Goal: Task Accomplishment & Management: Manage account settings

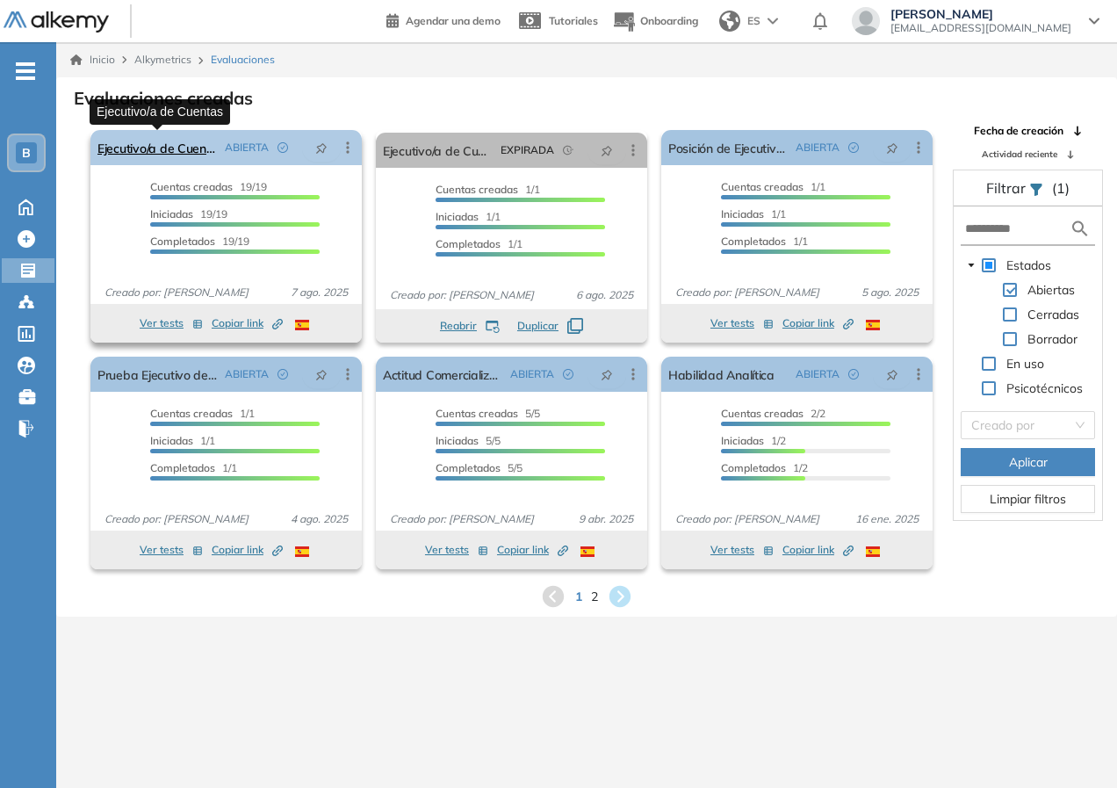
click at [187, 156] on link "Ejecutivo/a de Cuentas" at bounding box center [158, 147] width 120 height 35
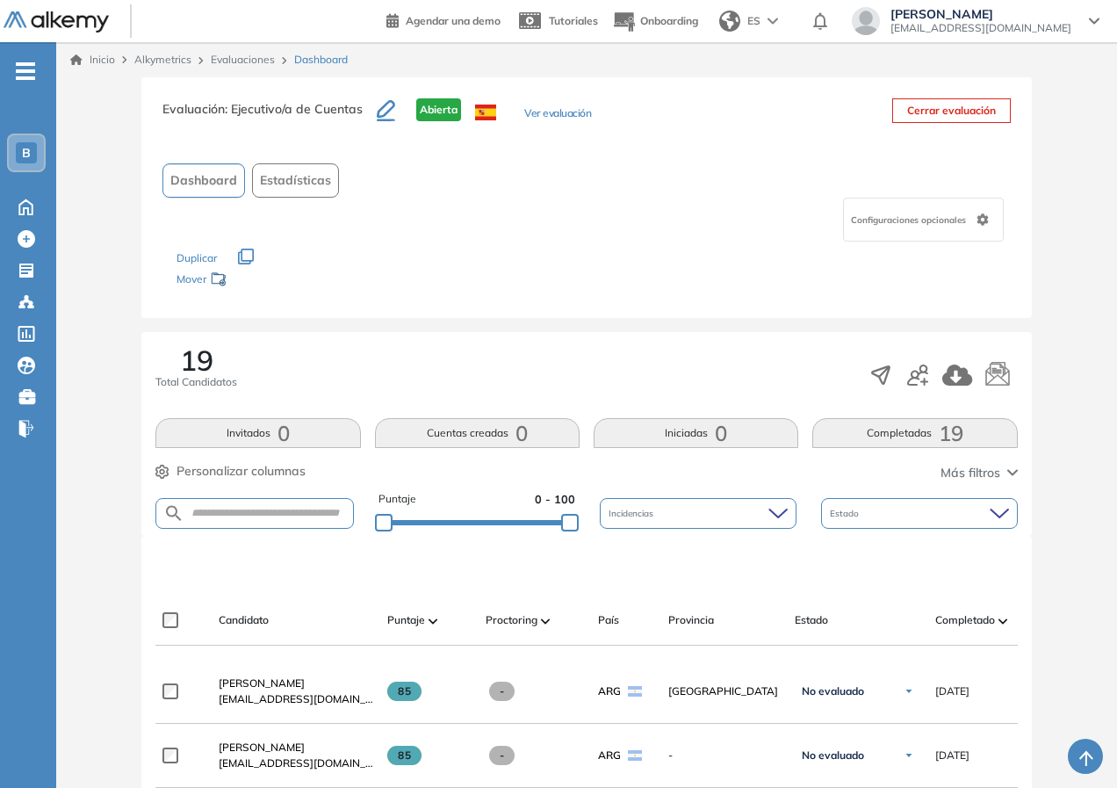
scroll to position [264, 0]
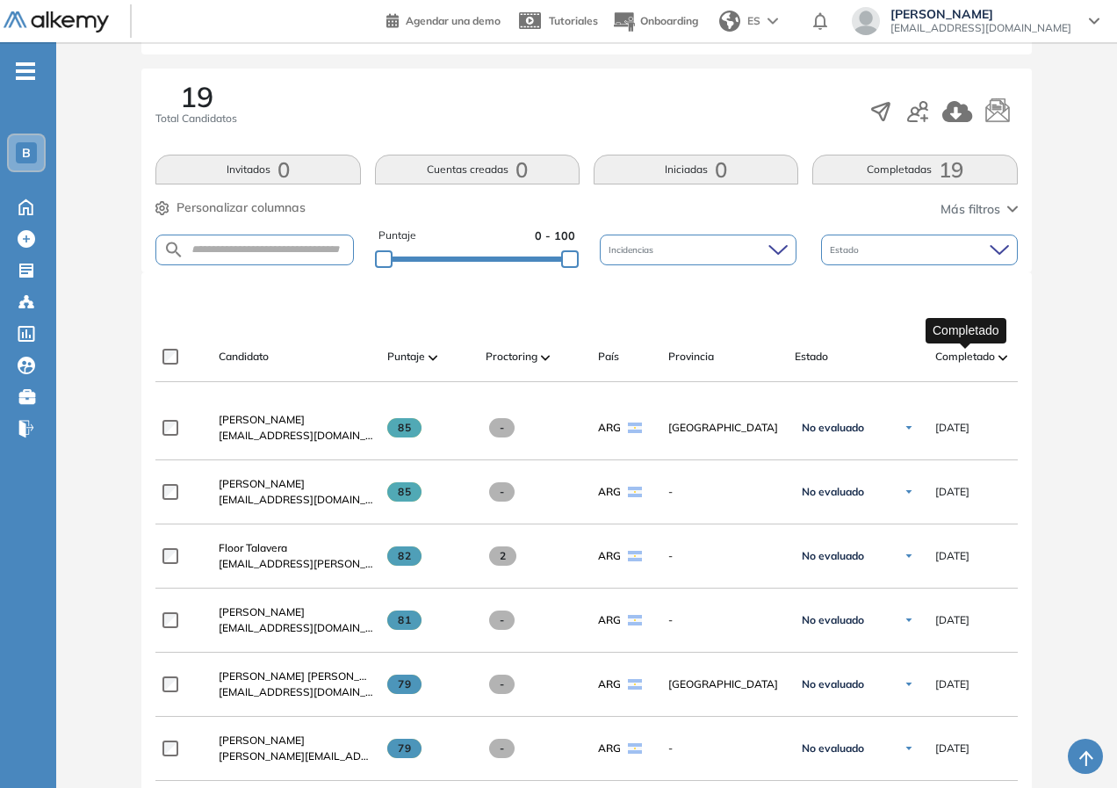
click at [983, 358] on span "Completado" at bounding box center [966, 357] width 60 height 16
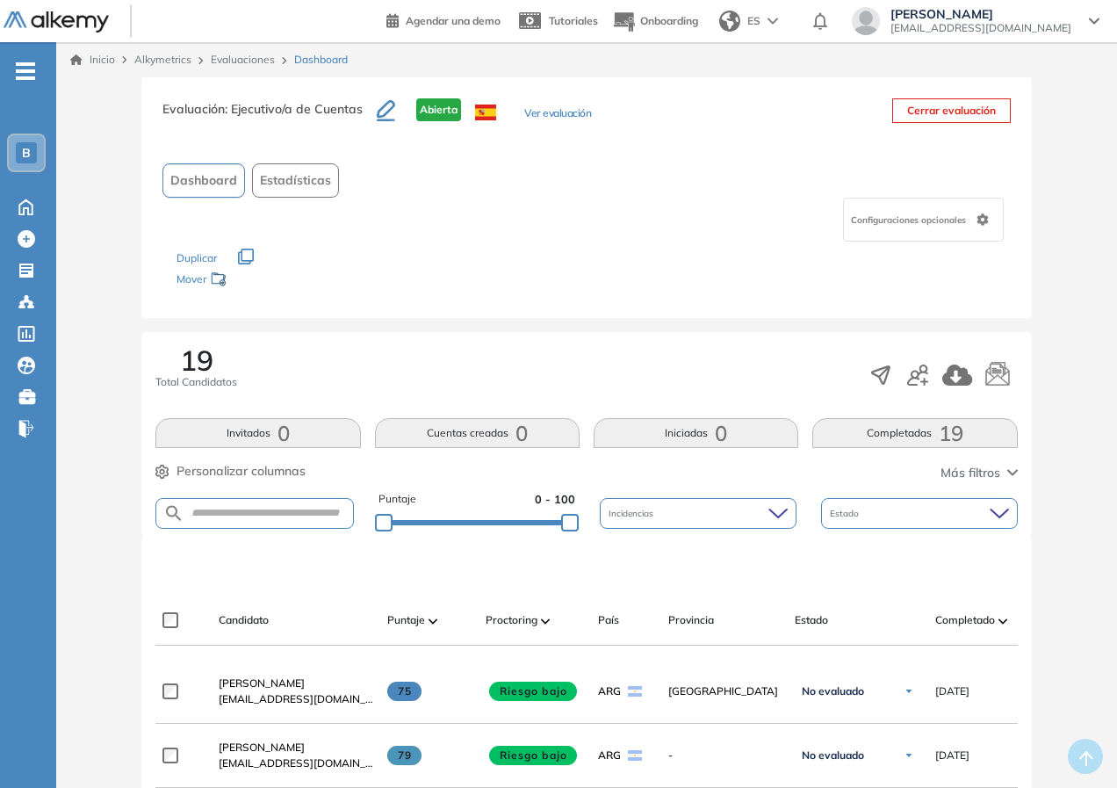
scroll to position [176, 0]
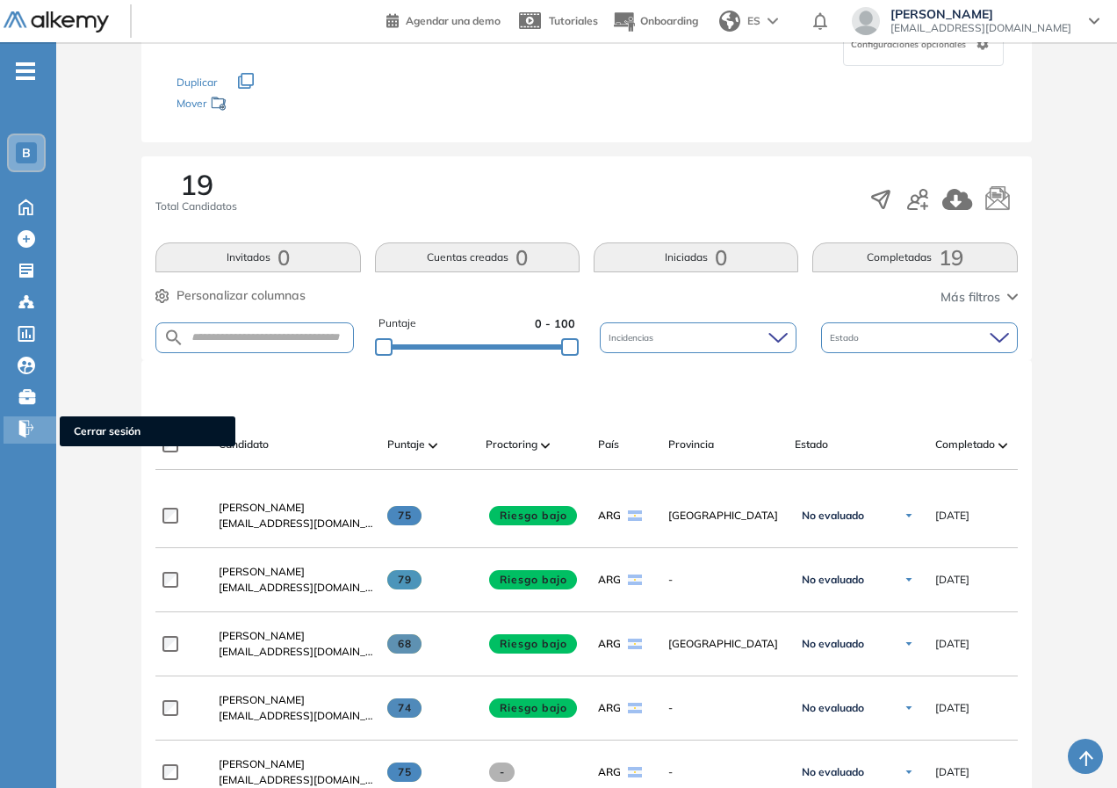
click at [25, 437] on icon at bounding box center [24, 429] width 11 height 18
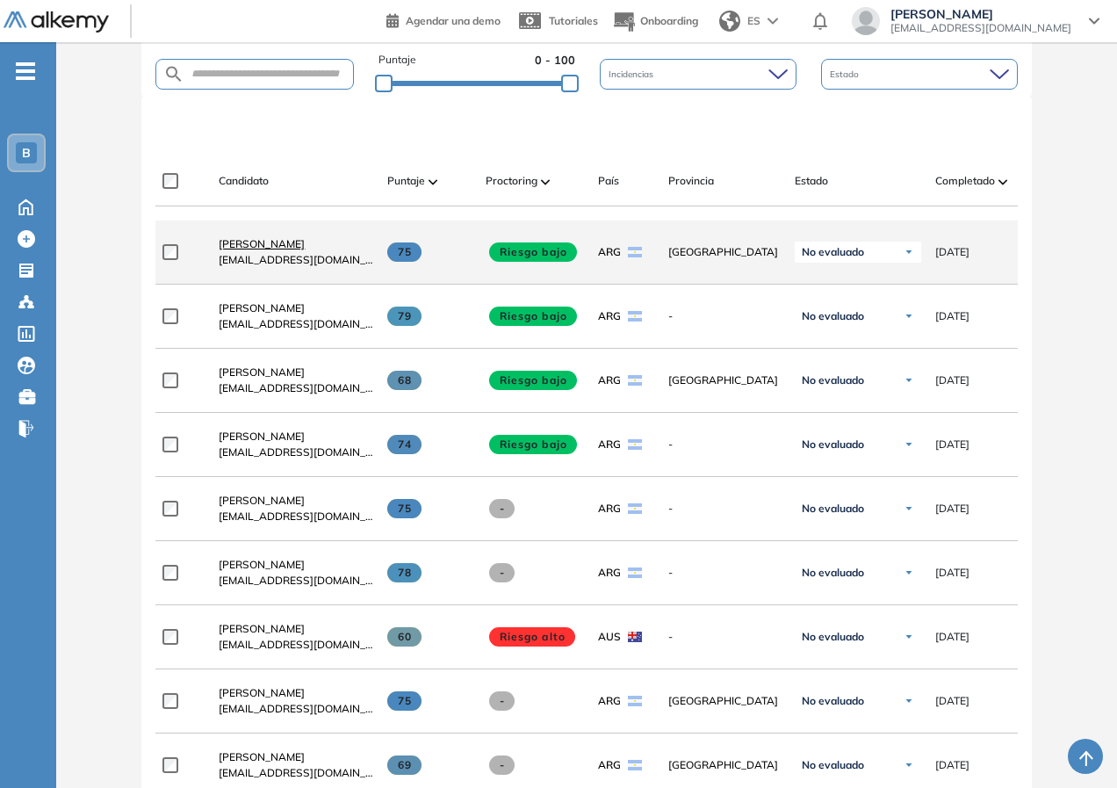
click at [249, 250] on span "[PERSON_NAME]" at bounding box center [262, 243] width 86 height 13
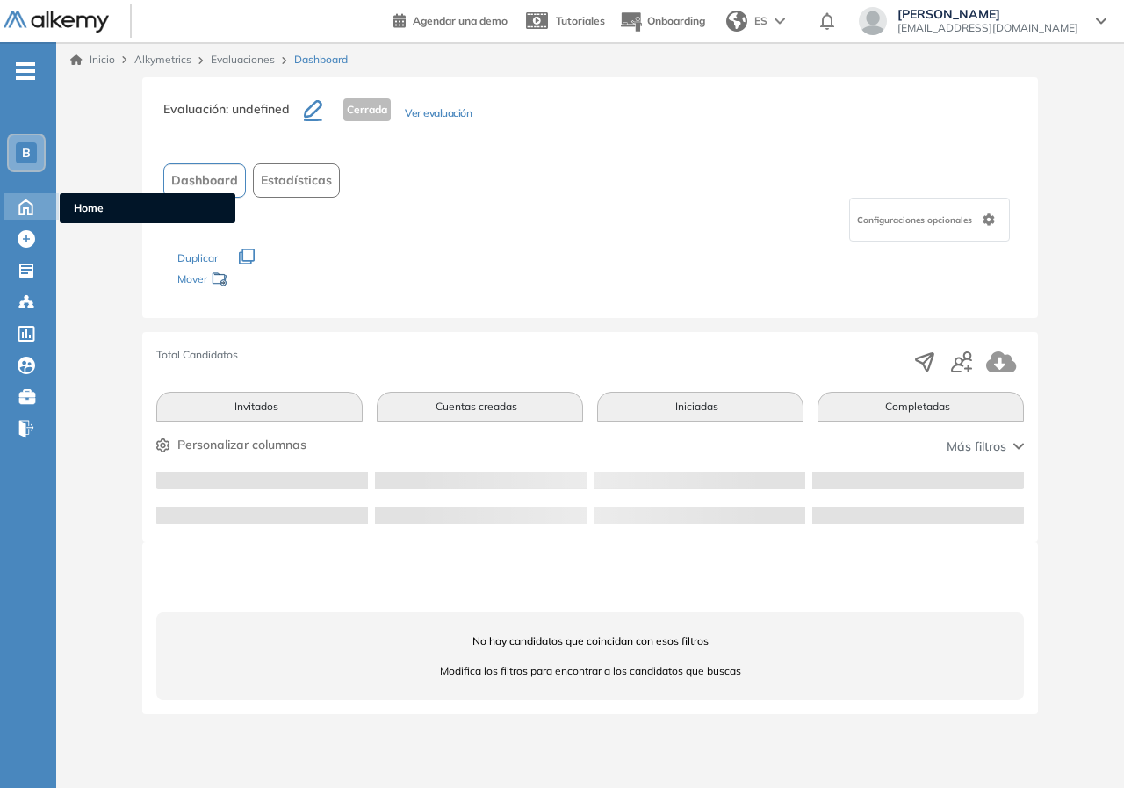
click at [25, 214] on icon at bounding box center [26, 205] width 31 height 21
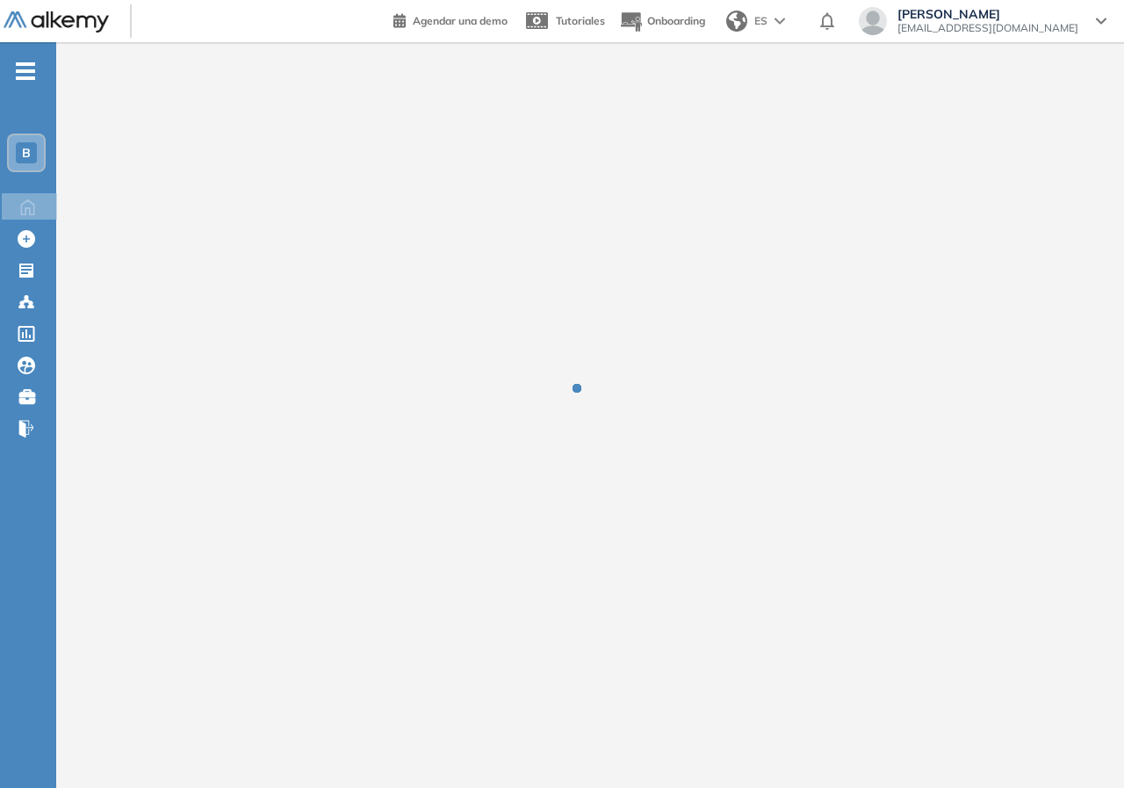
click at [98, 23] on img at bounding box center [56, 22] width 105 height 22
click at [25, 146] on span "B" at bounding box center [26, 153] width 9 height 14
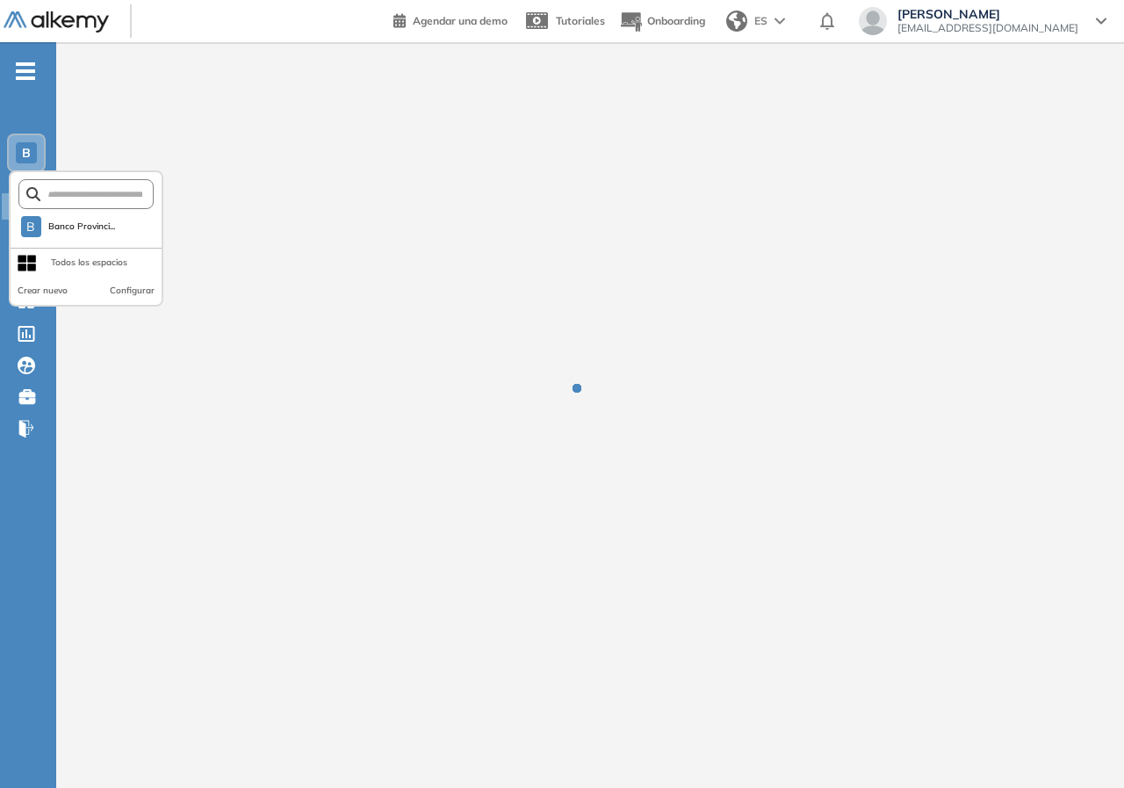
click at [383, 229] on div at bounding box center [590, 401] width 1068 height 718
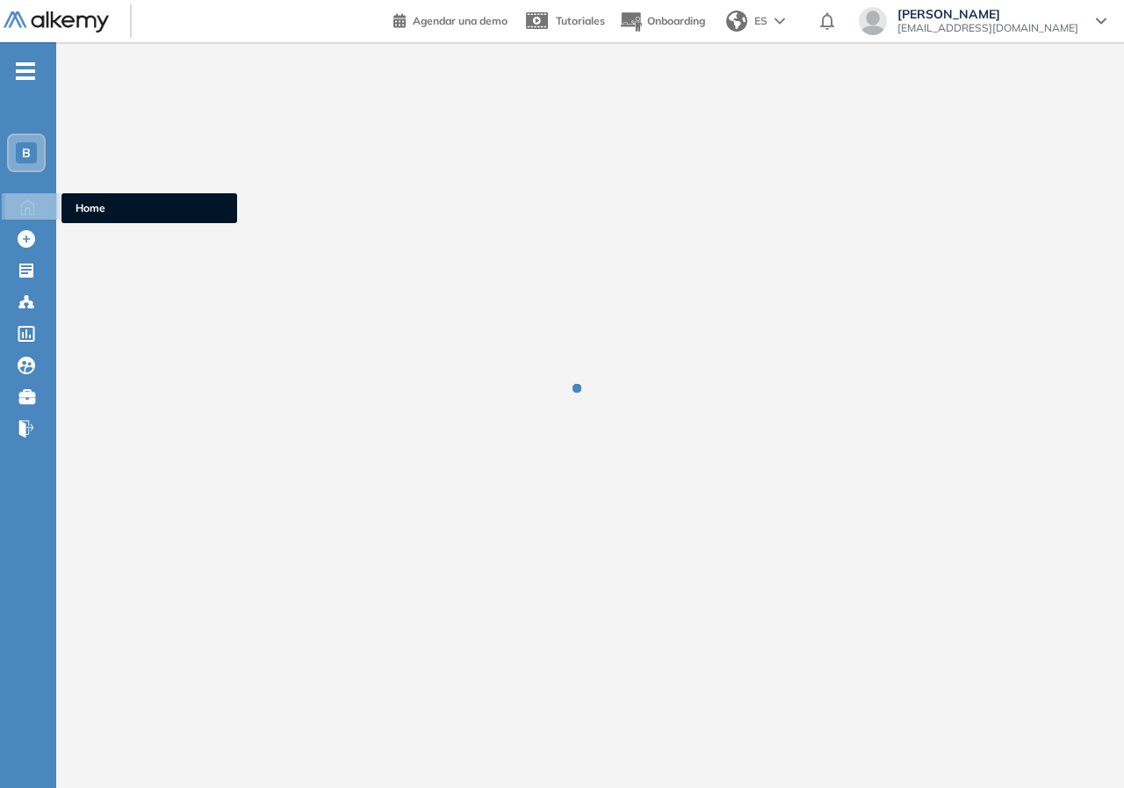
click at [41, 204] on icon at bounding box center [27, 205] width 31 height 21
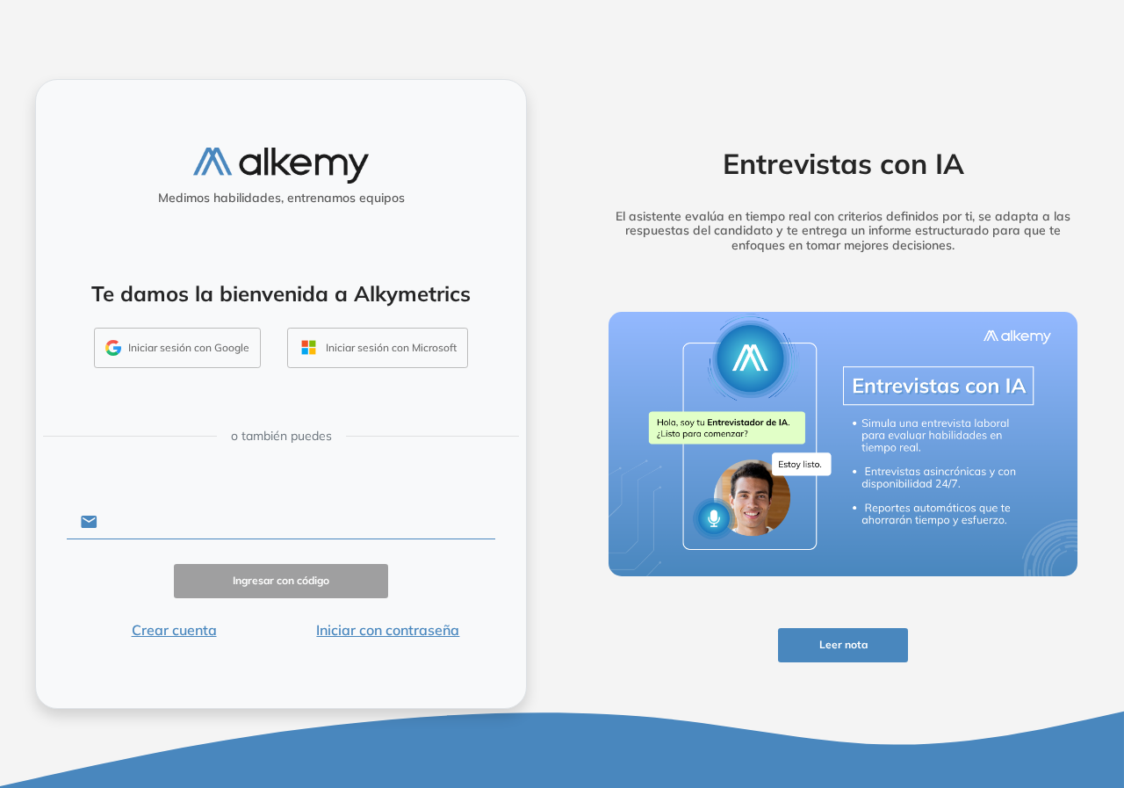
click at [275, 505] on input "text" at bounding box center [297, 521] width 398 height 33
click at [537, 512] on div "Medimos habilidades, entrenamos equipos Te damos la bienvenida a Alkymetrics In…" at bounding box center [281, 394] width 562 height 788
click at [432, 288] on h4 "Te damos la bienvenida a Alkymetrics" at bounding box center [281, 293] width 444 height 25
drag, startPoint x: 318, startPoint y: 495, endPoint x: 318, endPoint y: 509, distance: 14.1
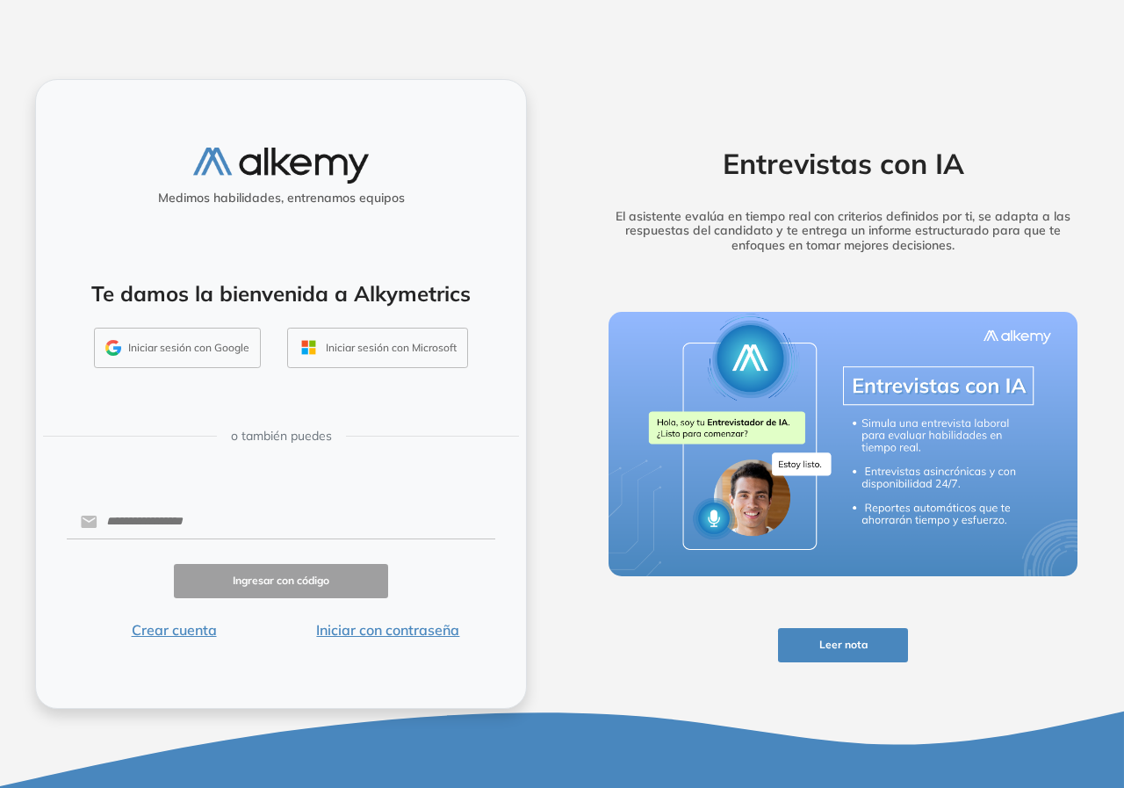
click at [318, 495] on div "Medimos habilidades, entrenamos equipos Te damos la bienvenida a Alkymetrics In…" at bounding box center [281, 394] width 492 height 631
click at [318, 509] on input "text" at bounding box center [297, 521] width 398 height 33
type input "**********"
click at [305, 567] on button "Ingresar con código" at bounding box center [281, 581] width 214 height 34
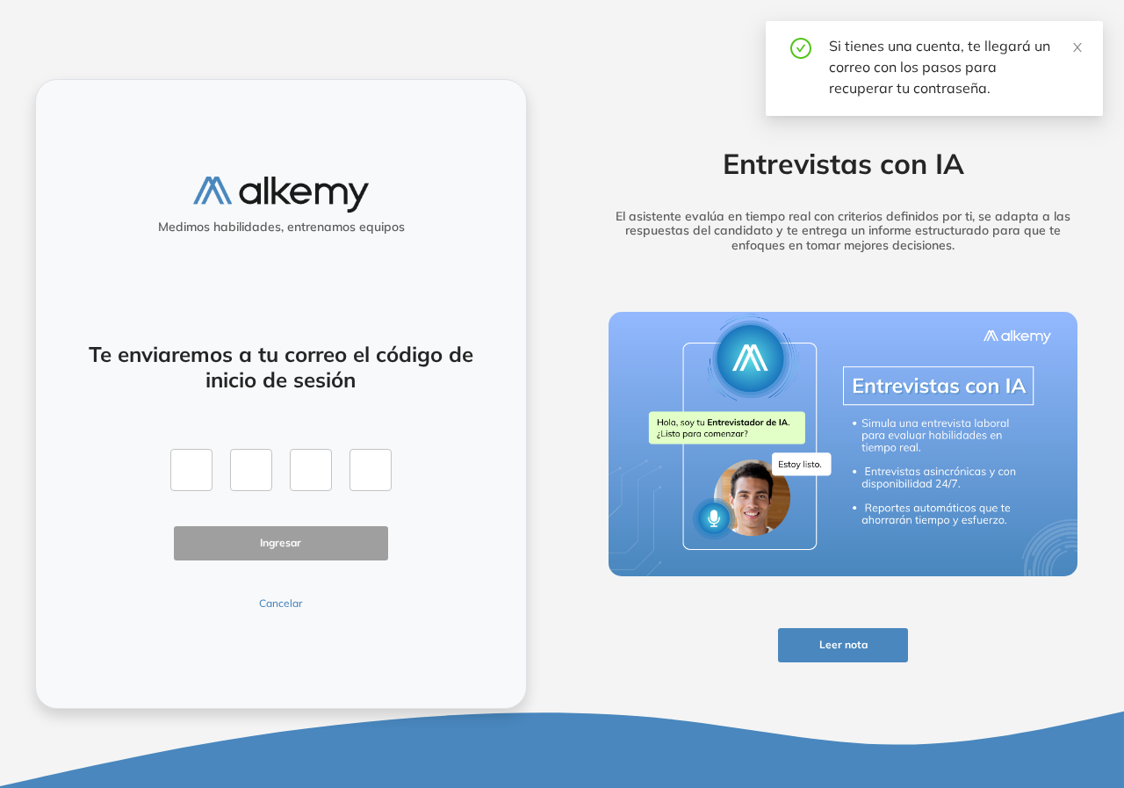
click at [1083, 54] on div "Si tienes una cuenta, te llegará un correo con los pasos para recuperar tu cont…" at bounding box center [934, 68] width 337 height 95
drag, startPoint x: 1077, startPoint y: 42, endPoint x: 800, endPoint y: 258, distance: 351.1
click at [1076, 42] on icon "close" at bounding box center [1078, 47] width 12 height 12
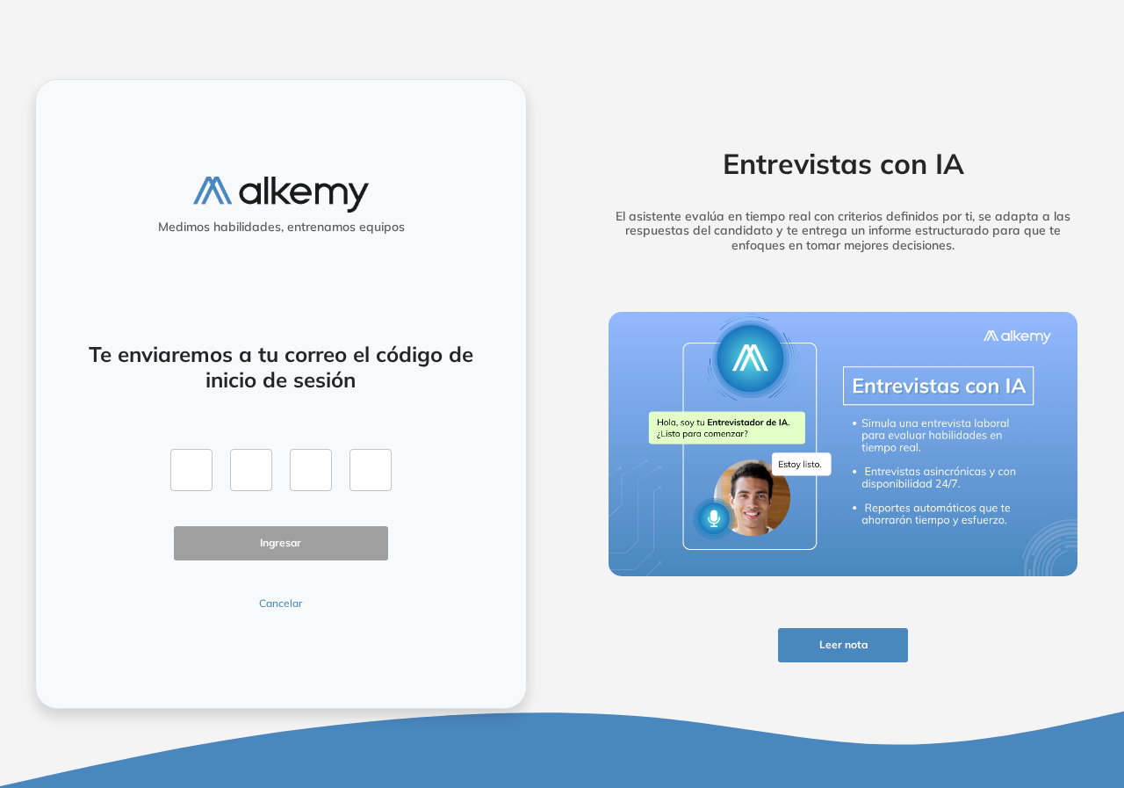
click at [296, 596] on button "Cancelar" at bounding box center [281, 604] width 214 height 16
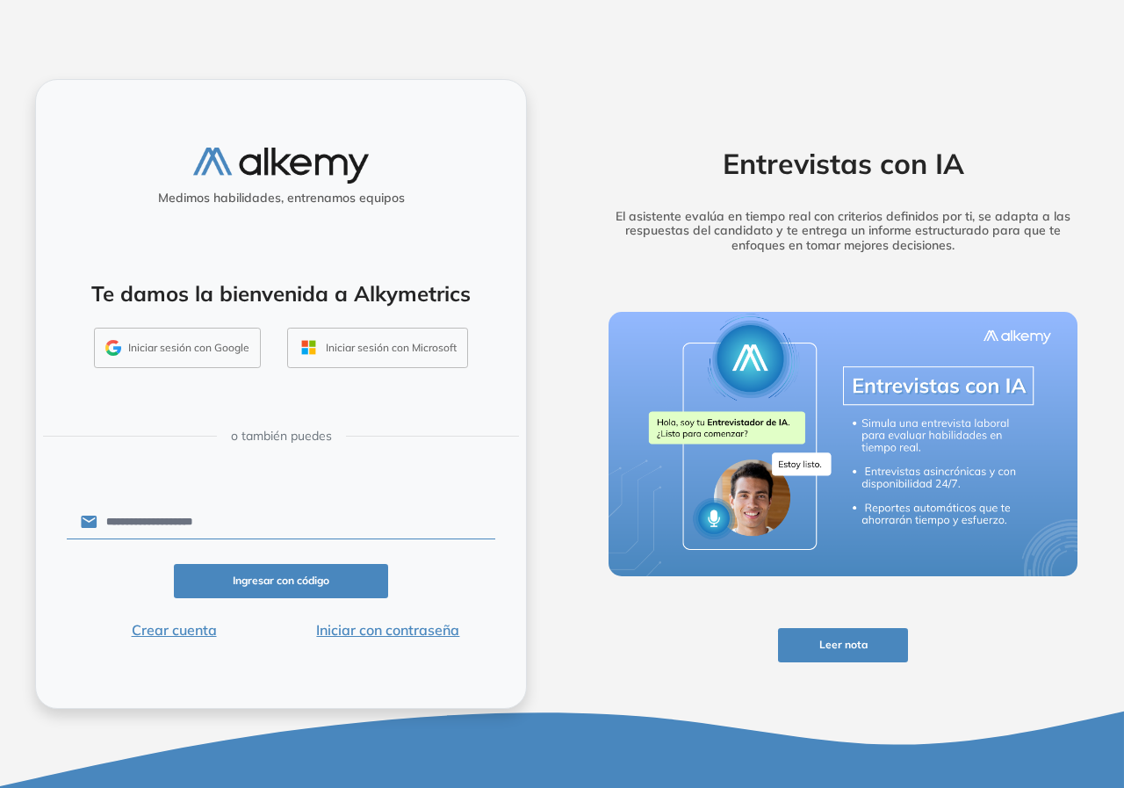
click at [372, 633] on button "Iniciar con contraseña" at bounding box center [388, 629] width 214 height 21
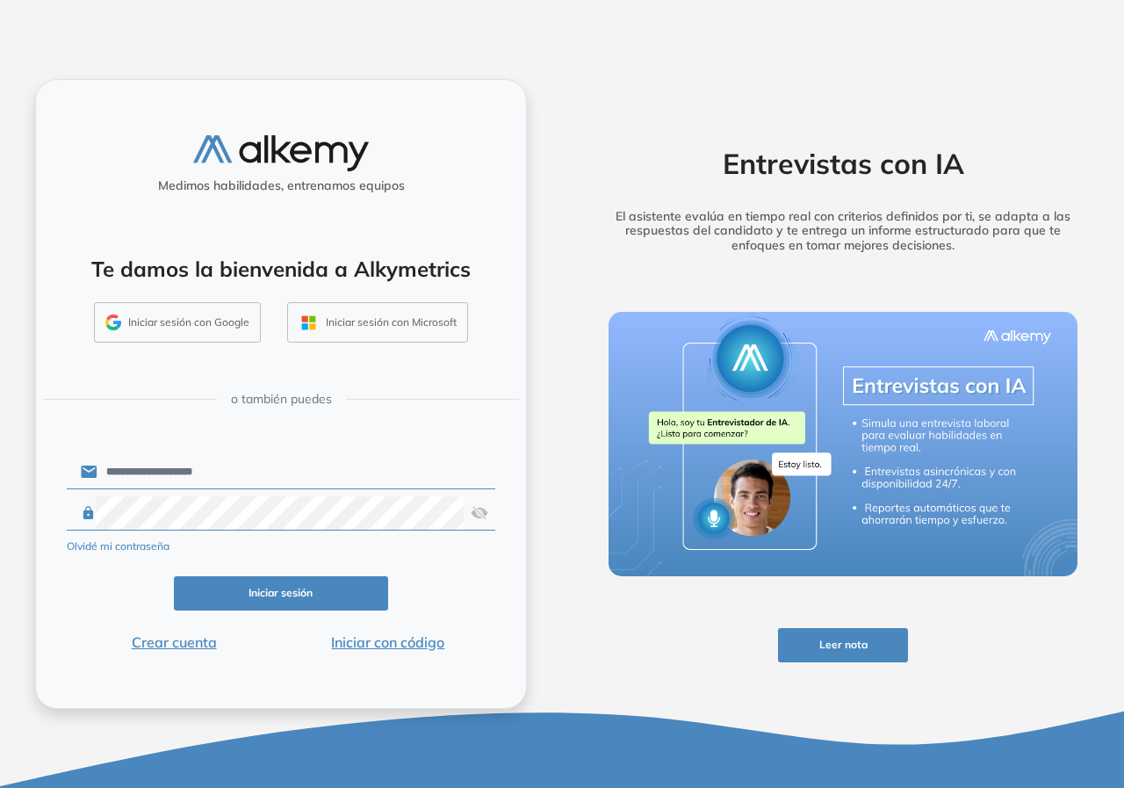
click button "Iniciar sesión" at bounding box center [281, 593] width 214 height 34
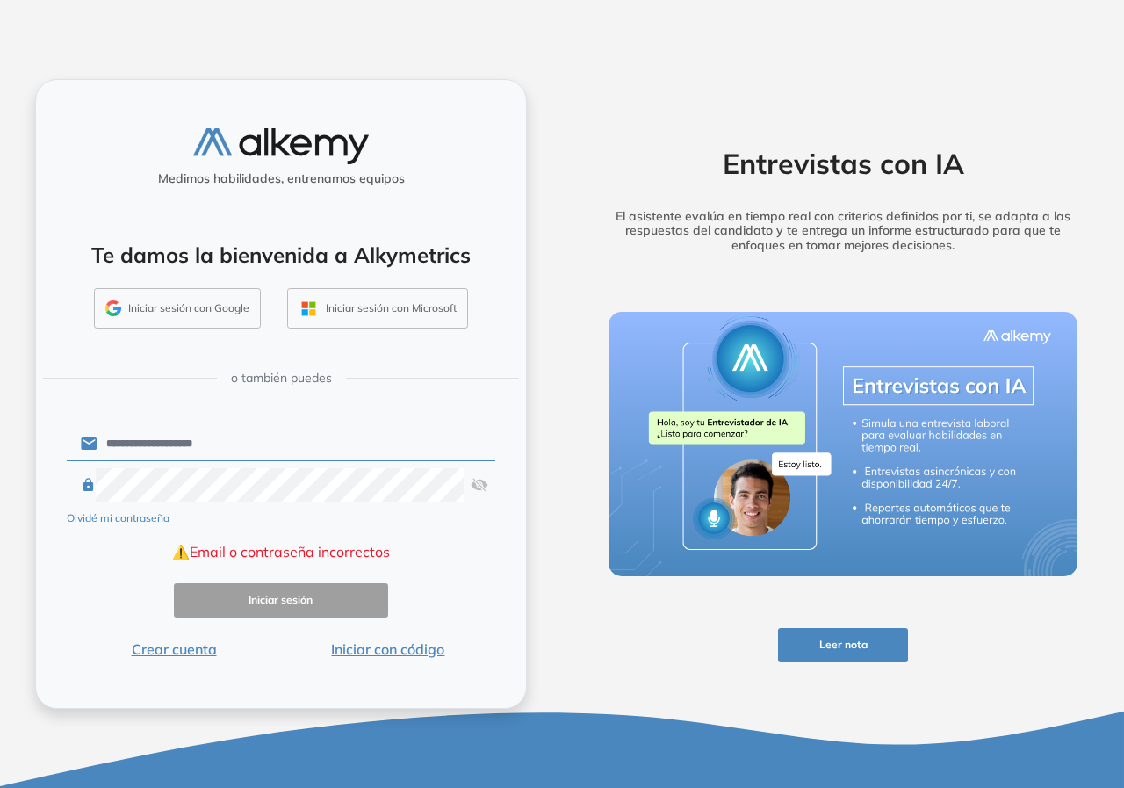
click at [468, 496] on div at bounding box center [281, 485] width 429 height 34
click at [474, 489] on img at bounding box center [480, 484] width 18 height 33
click at [0, 458] on div "**********" at bounding box center [281, 394] width 562 height 788
click at [415, 647] on button "Iniciar con código" at bounding box center [388, 649] width 214 height 21
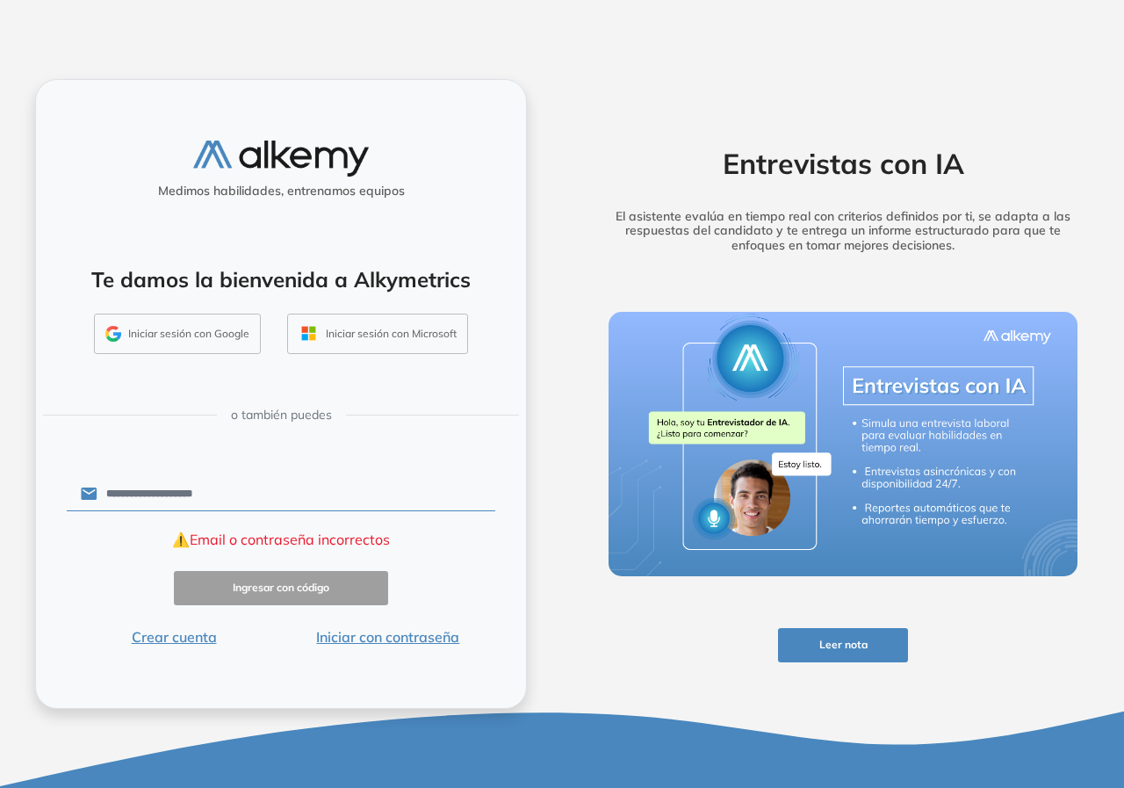
click at [335, 675] on div "**********" at bounding box center [281, 394] width 492 height 631
click at [643, 695] on div "Entrevistas con IA El asistente evalúa en tiempo real con criterios definidos p…" at bounding box center [843, 394] width 536 height 631
drag, startPoint x: 586, startPoint y: 714, endPoint x: 477, endPoint y: 643, distance: 130.1
click at [582, 710] on div "Entrevistas con IA El asistente evalúa en tiempo real con criterios definidos p…" at bounding box center [843, 394] width 562 height 788
drag, startPoint x: 463, startPoint y: 509, endPoint x: 444, endPoint y: 477, distance: 36.6
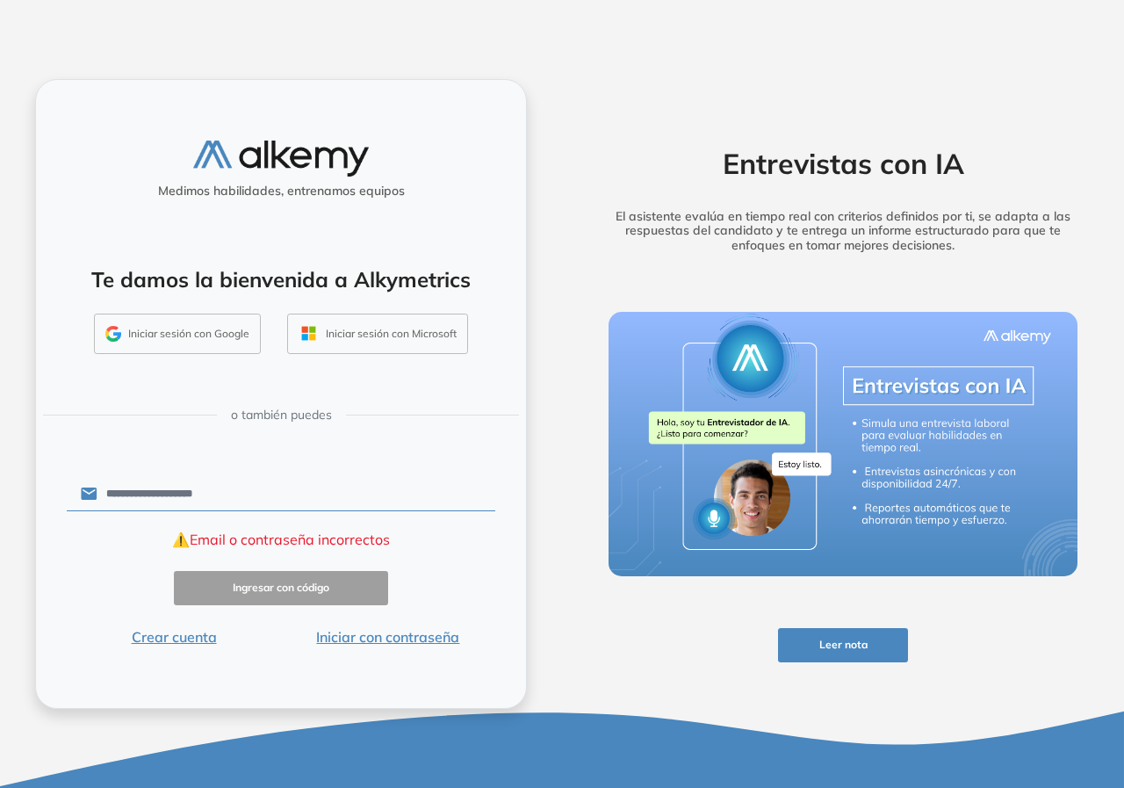
click at [459, 504] on input "**********" at bounding box center [297, 493] width 398 height 33
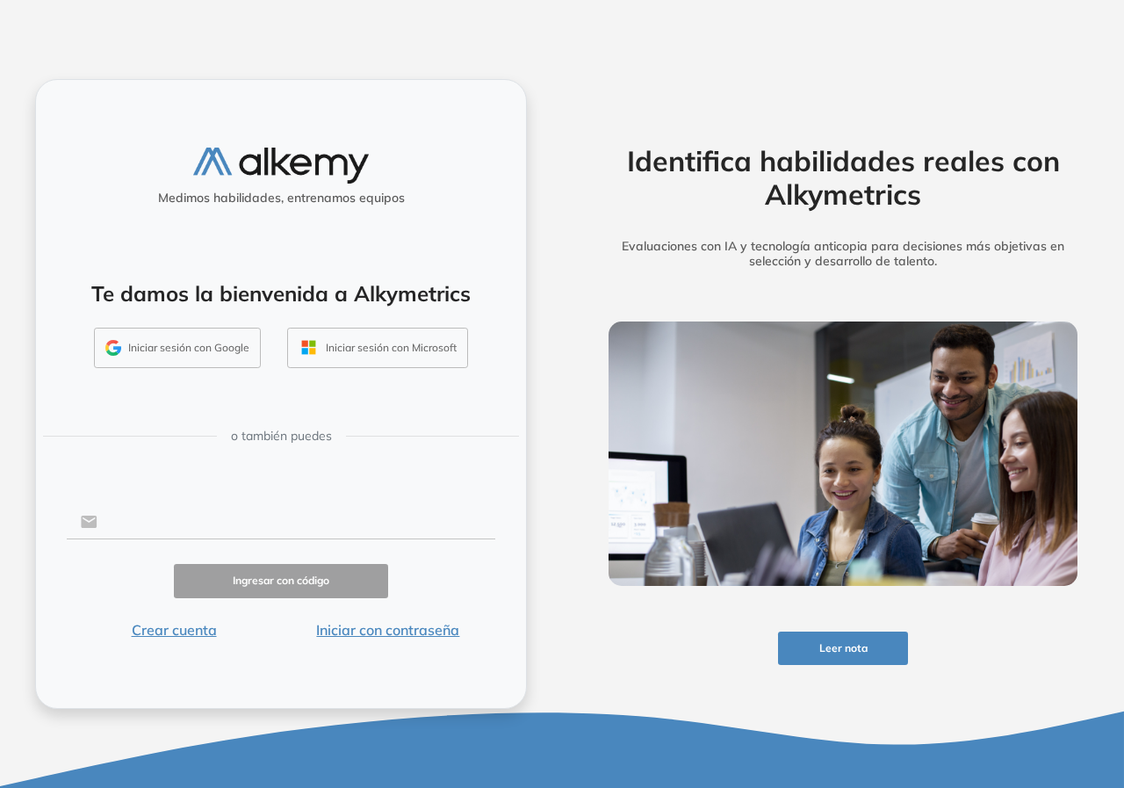
click at [243, 519] on input "text" at bounding box center [297, 521] width 398 height 33
type input "**********"
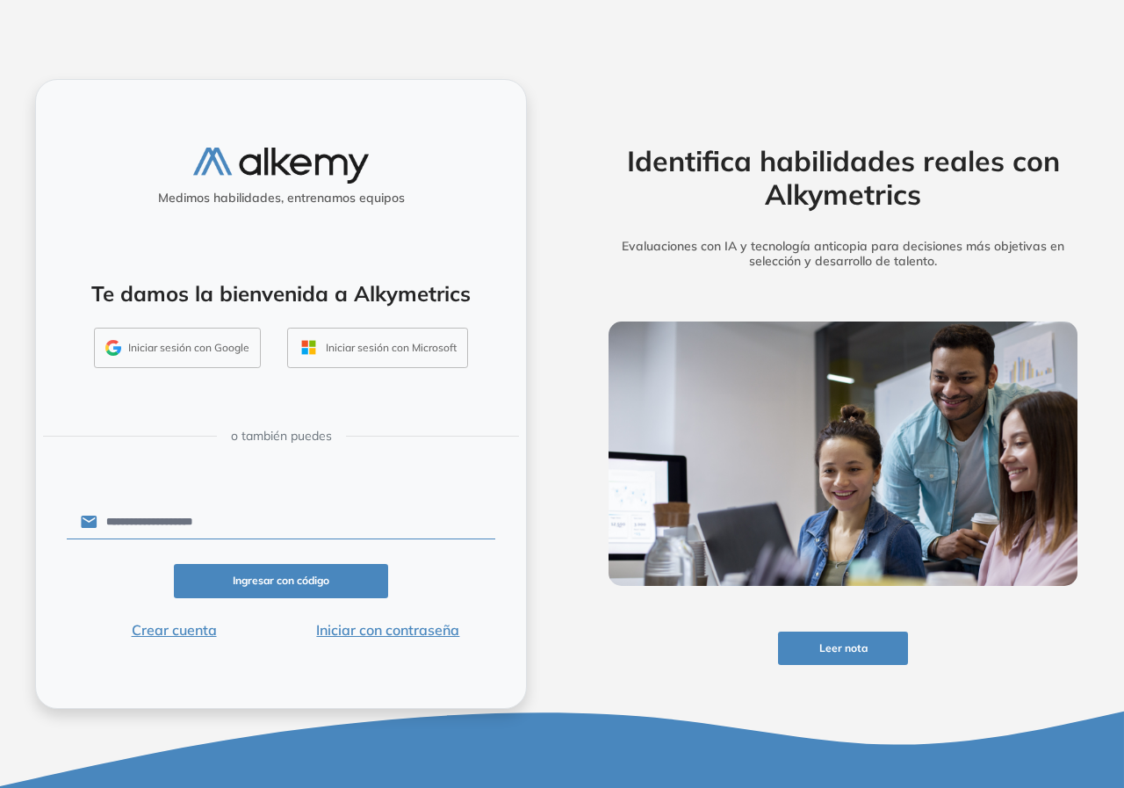
click at [350, 591] on button "Ingresar con código" at bounding box center [281, 581] width 214 height 34
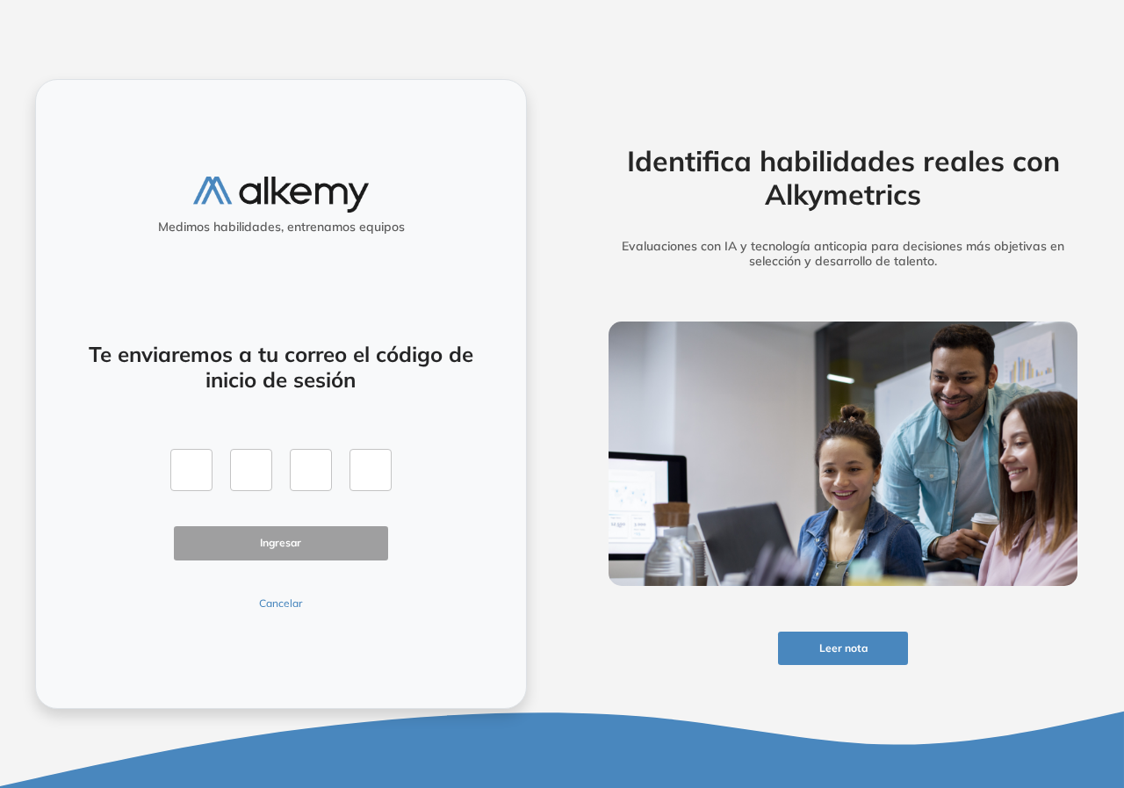
drag, startPoint x: 442, startPoint y: 632, endPoint x: 423, endPoint y: 628, distance: 19.6
click at [431, 630] on div "Medimos habilidades, entrenamos equipos Te enviaremos a tu correo el código de …" at bounding box center [281, 394] width 492 height 631
click at [296, 603] on button "Cancelar" at bounding box center [281, 604] width 214 height 16
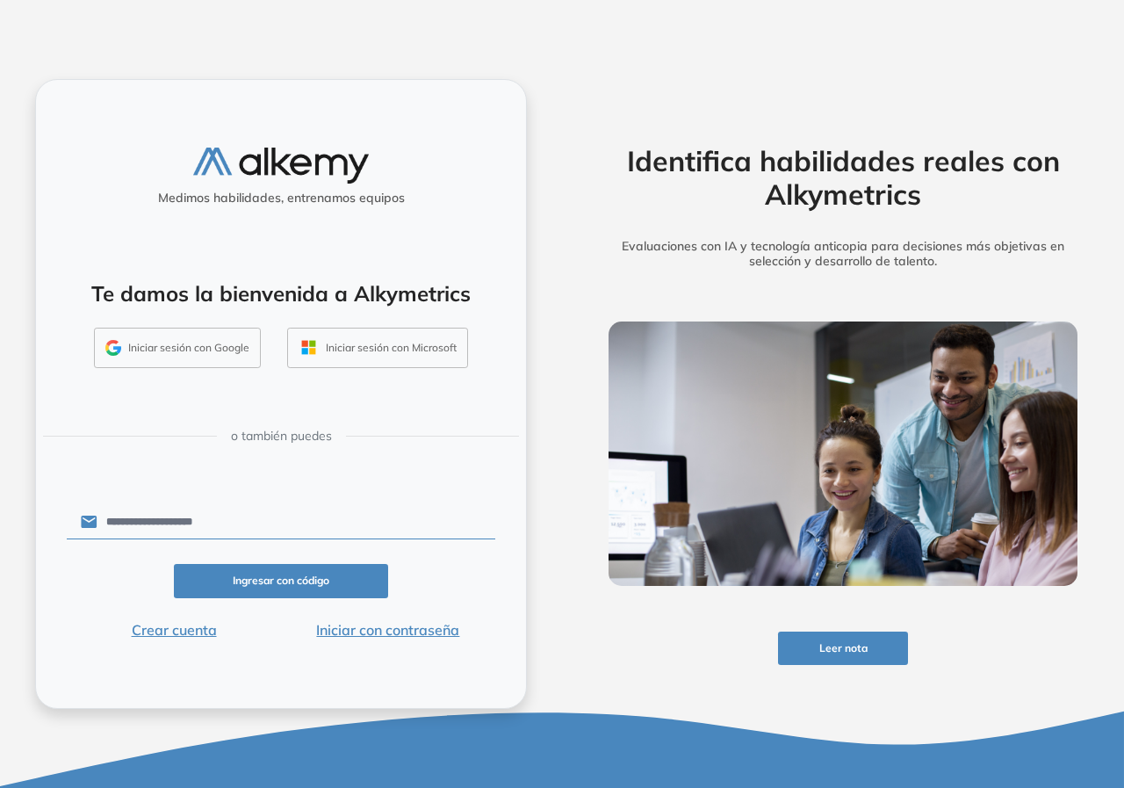
click at [244, 511] on input "**********" at bounding box center [297, 521] width 398 height 33
click at [440, 633] on button "Iniciar con contraseña" at bounding box center [388, 629] width 214 height 21
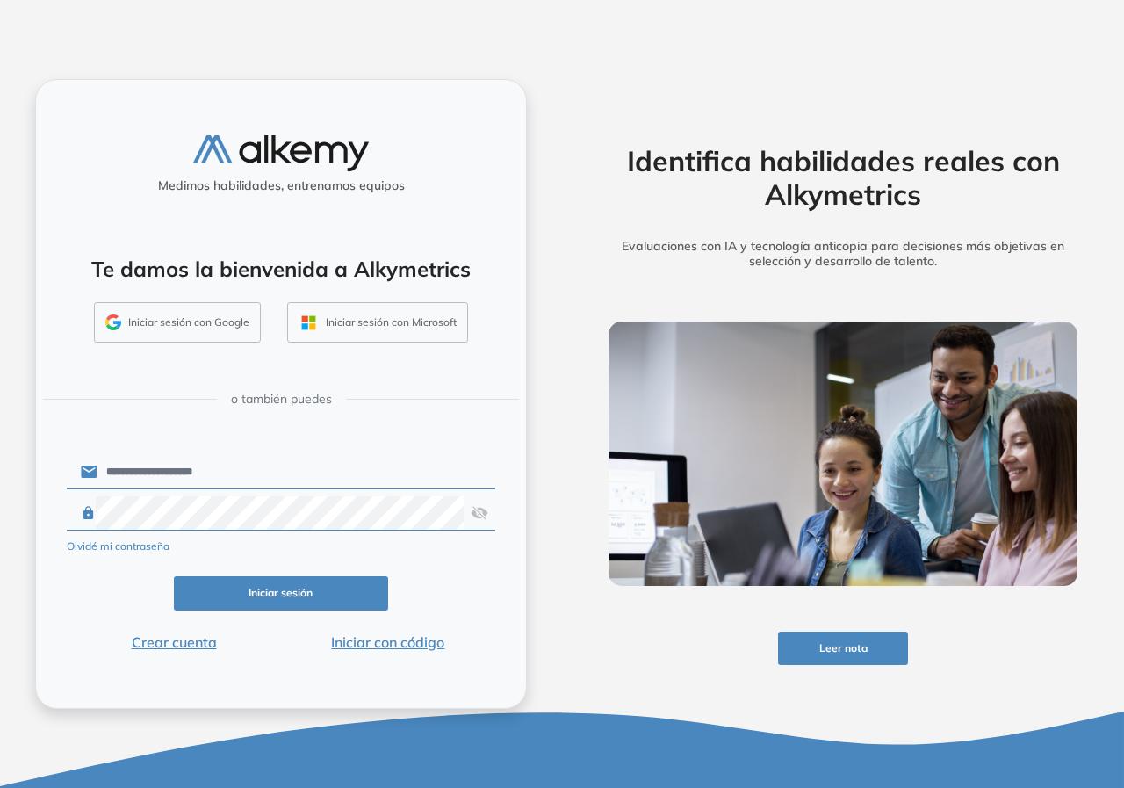
click button "Iniciar sesión" at bounding box center [281, 593] width 214 height 34
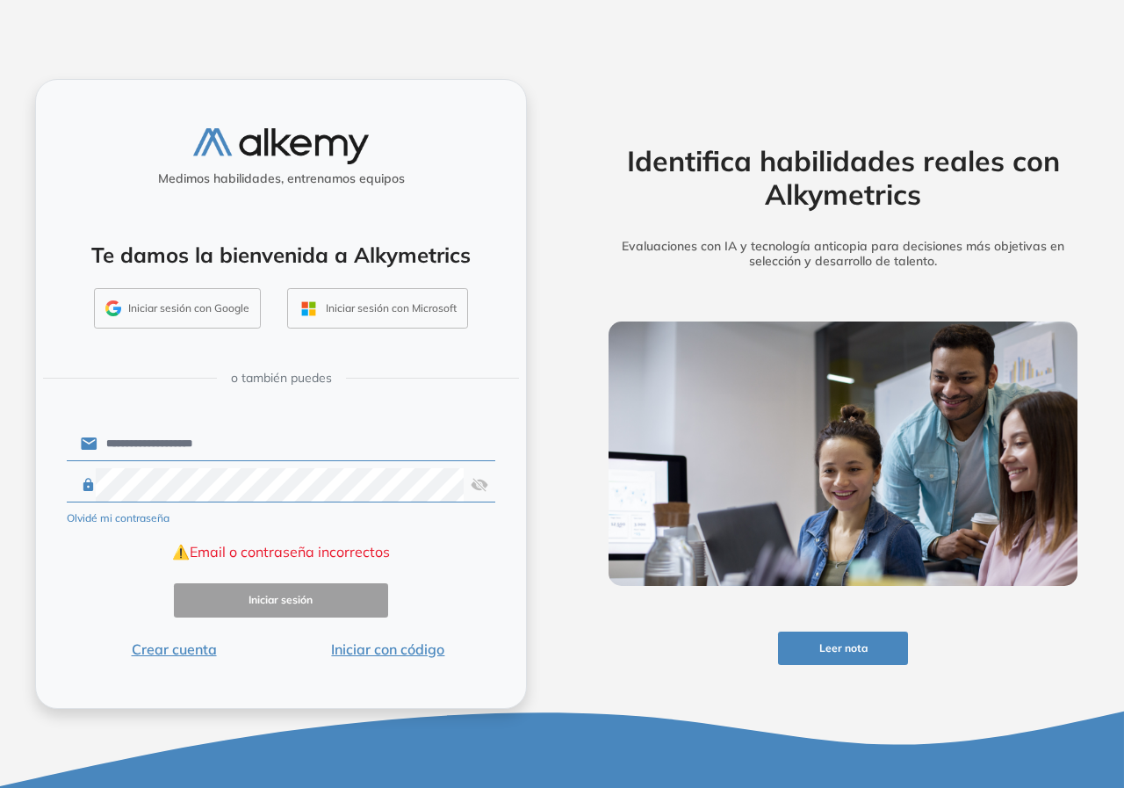
click at [324, 502] on form "**********" at bounding box center [281, 541] width 429 height 236
click at [287, 450] on input "**********" at bounding box center [297, 443] width 398 height 33
click at [4, 465] on div "**********" at bounding box center [281, 394] width 562 height 788
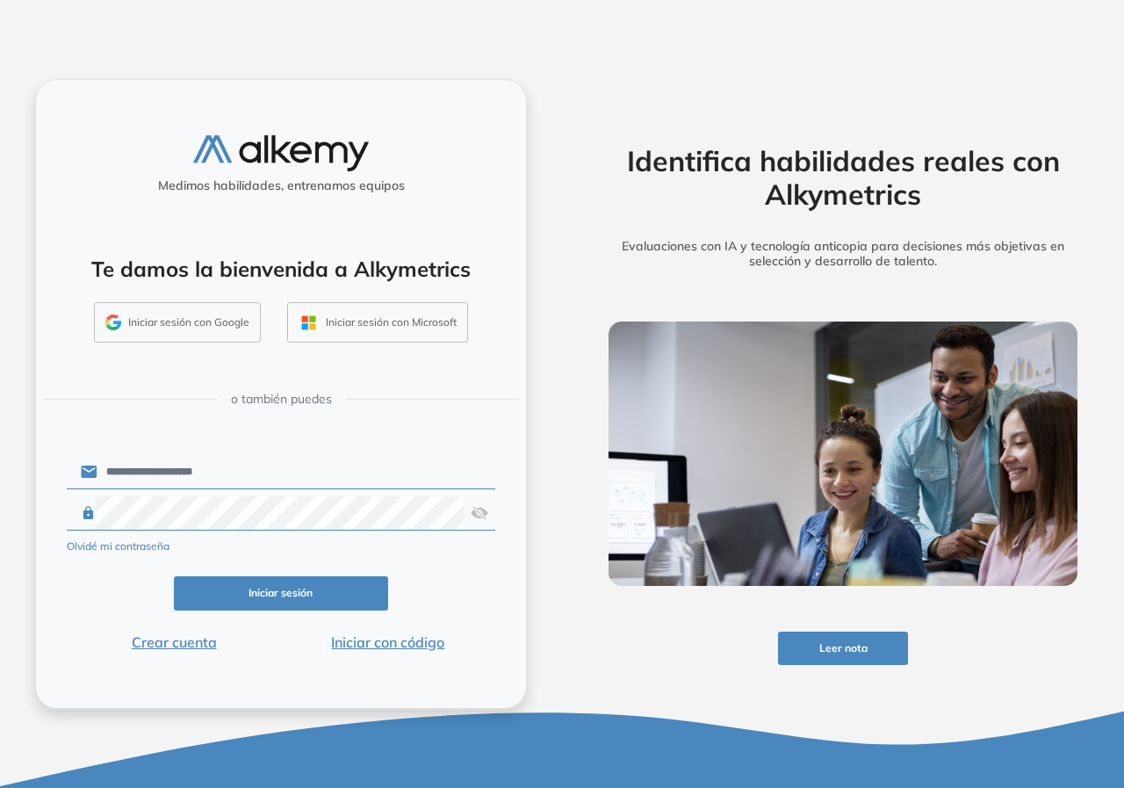
click button "Iniciar sesión" at bounding box center [281, 593] width 214 height 34
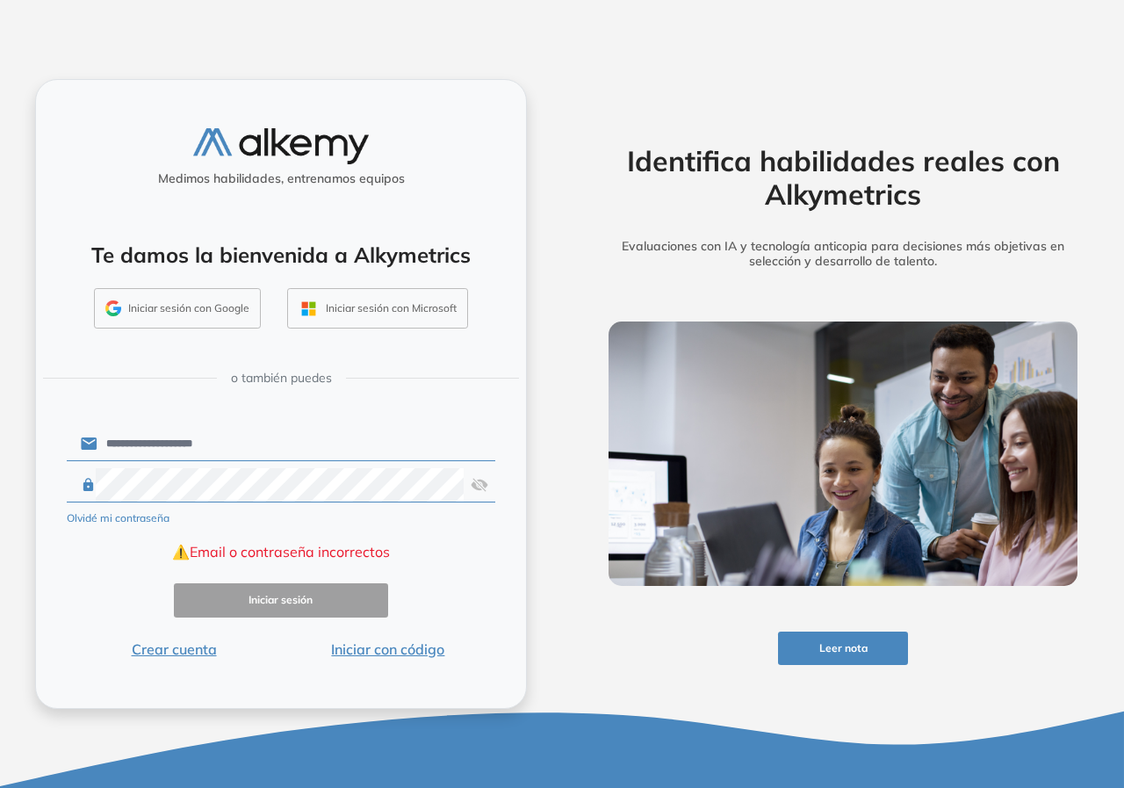
click at [0, 328] on div "**********" at bounding box center [281, 394] width 562 height 788
click at [0, 461] on div "**********" at bounding box center [281, 394] width 562 height 788
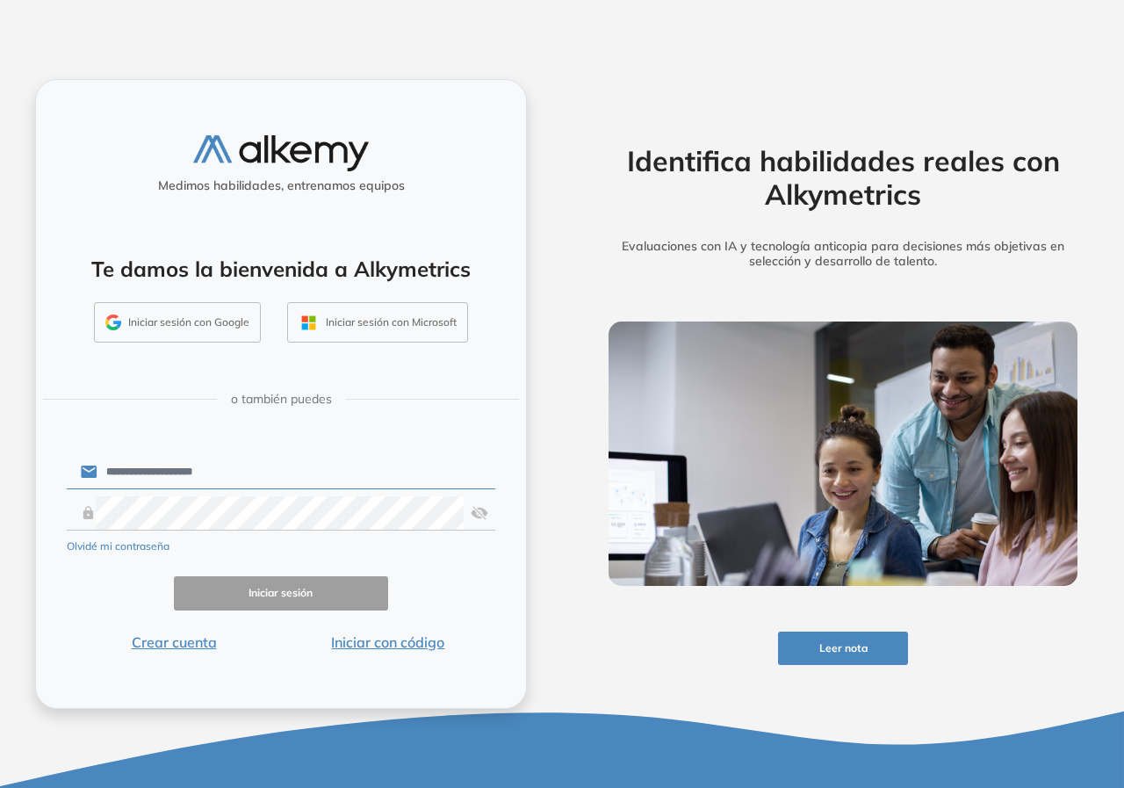
click at [151, 549] on button "Olvidé mi contraseña" at bounding box center [118, 546] width 103 height 16
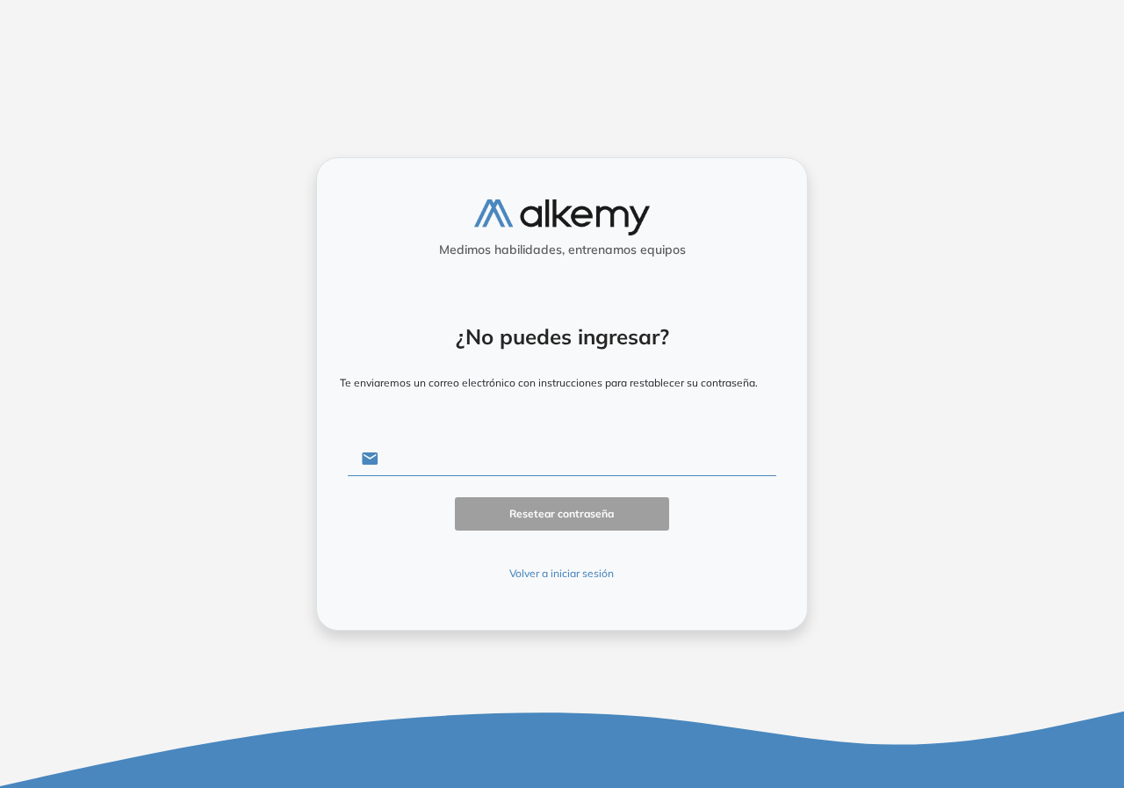
click at [529, 445] on input "text" at bounding box center [578, 458] width 398 height 33
drag, startPoint x: 560, startPoint y: 541, endPoint x: 539, endPoint y: 505, distance: 41.3
click at [553, 532] on div "Resetear contraseña Volver a iniciar sesión" at bounding box center [562, 539] width 429 height 85
drag, startPoint x: 549, startPoint y: 465, endPoint x: 0, endPoint y: 455, distance: 549.1
click at [0, 455] on div "**********" at bounding box center [562, 394] width 1124 height 788
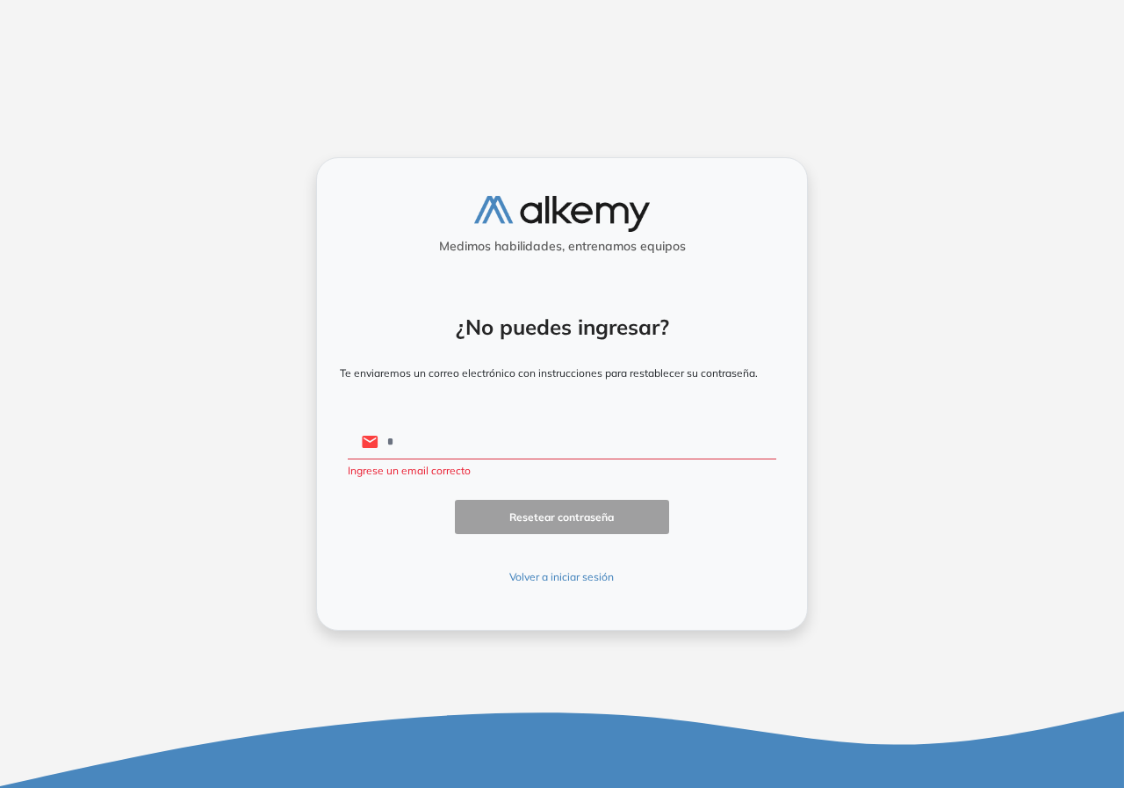
type input "**********"
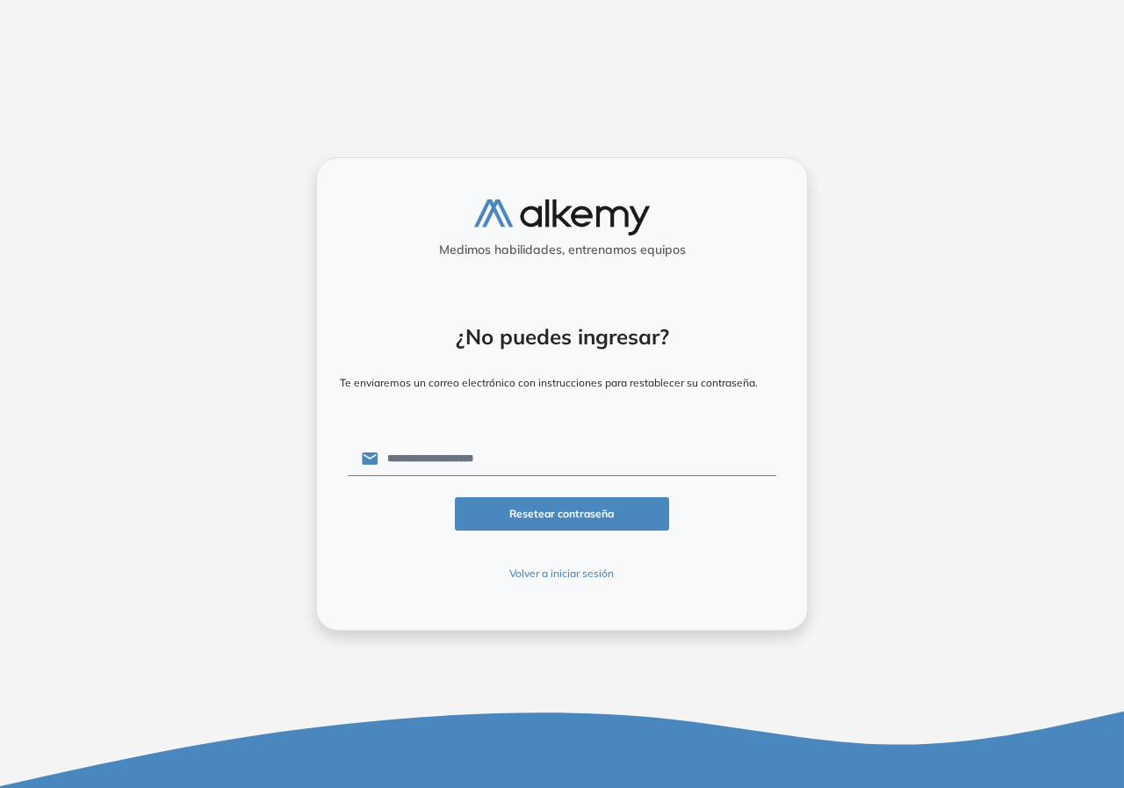
click at [926, 501] on div "**********" at bounding box center [562, 394] width 1098 height 788
click at [895, 513] on div "**********" at bounding box center [562, 394] width 1098 height 788
click at [628, 509] on button "Resetear contraseña" at bounding box center [562, 514] width 214 height 34
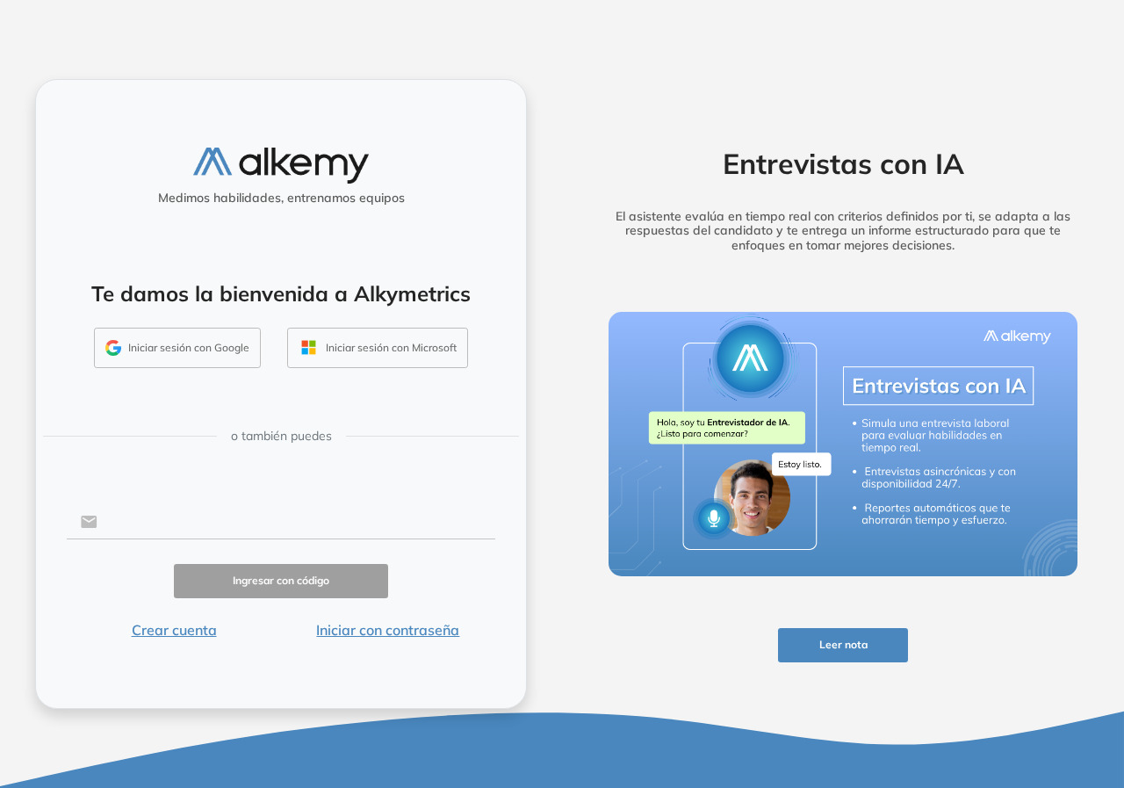
click at [242, 531] on input "text" at bounding box center [297, 521] width 398 height 33
type input "**********"
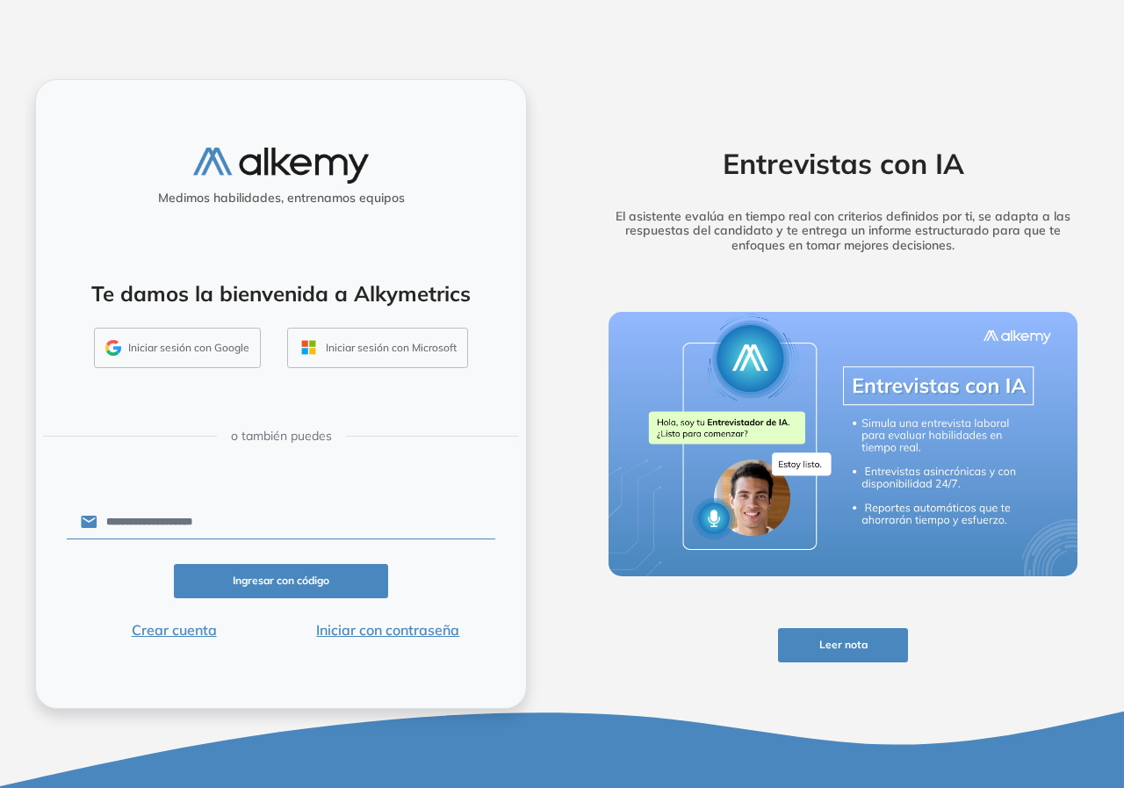
drag, startPoint x: 305, startPoint y: 578, endPoint x: 294, endPoint y: 560, distance: 20.5
click at [304, 575] on button "Ingresar con código" at bounding box center [281, 581] width 214 height 34
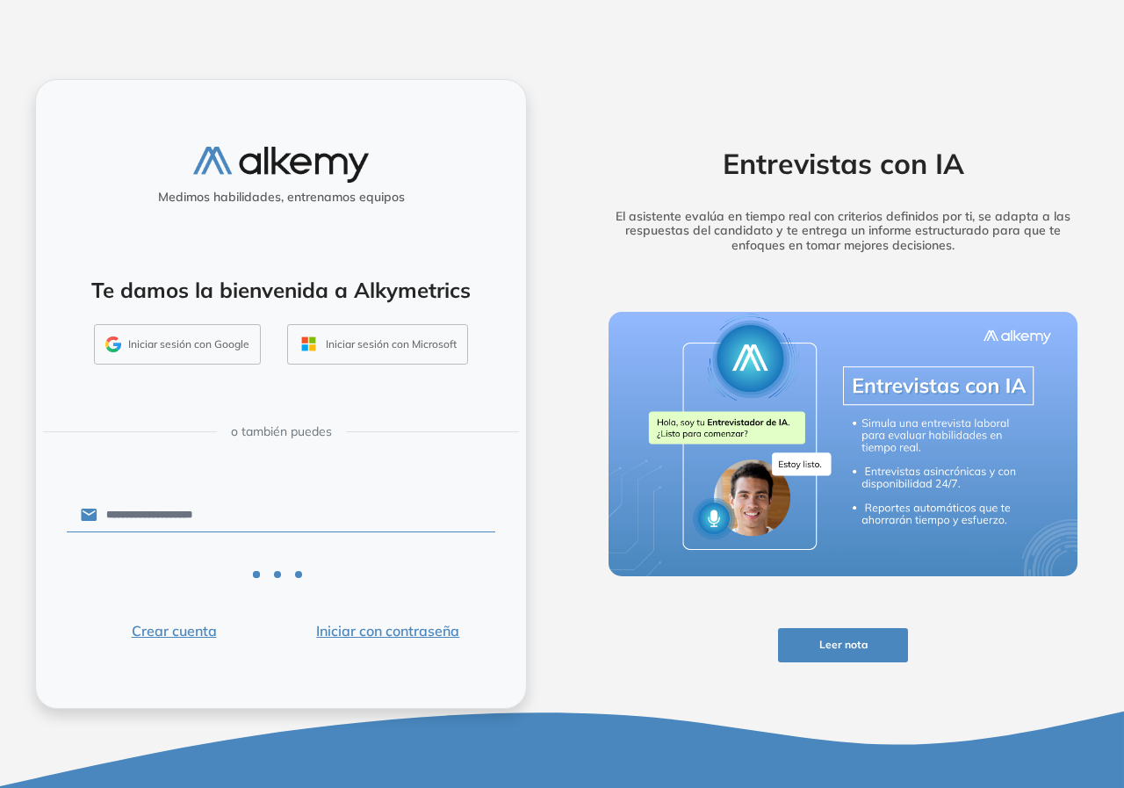
drag, startPoint x: 195, startPoint y: 632, endPoint x: 290, endPoint y: 618, distance: 95.8
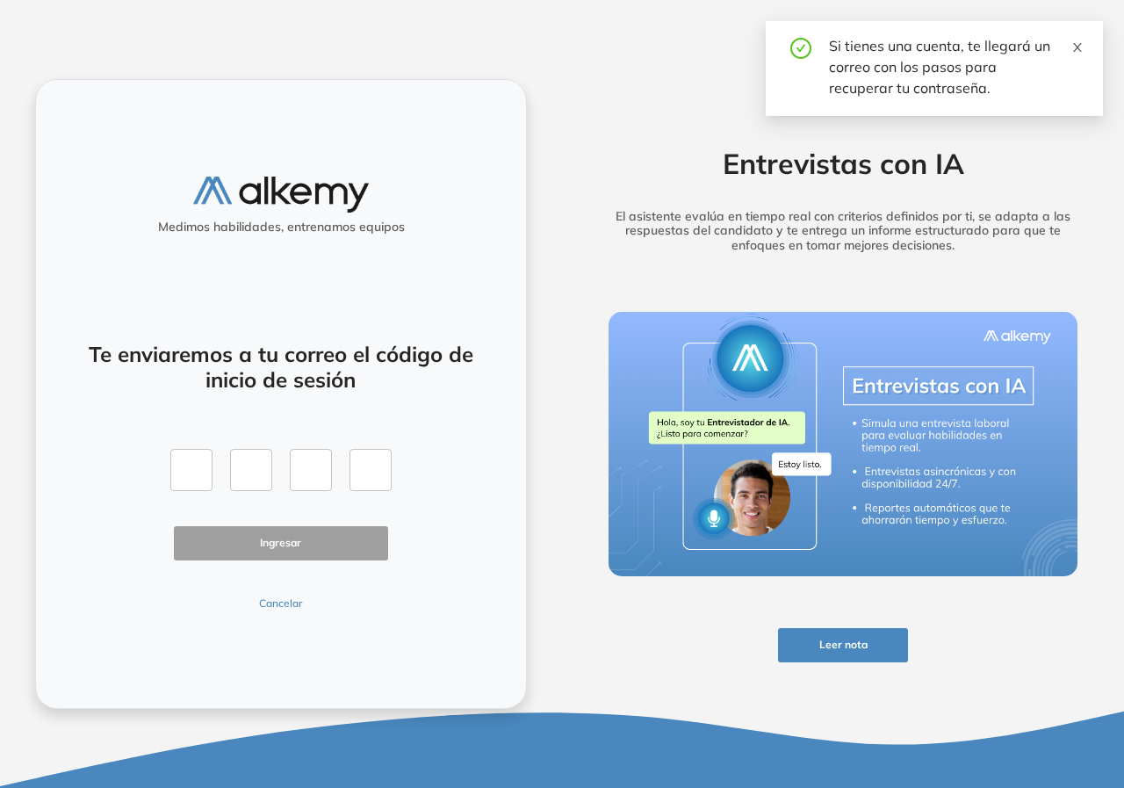
click at [1081, 47] on icon "close" at bounding box center [1078, 47] width 12 height 12
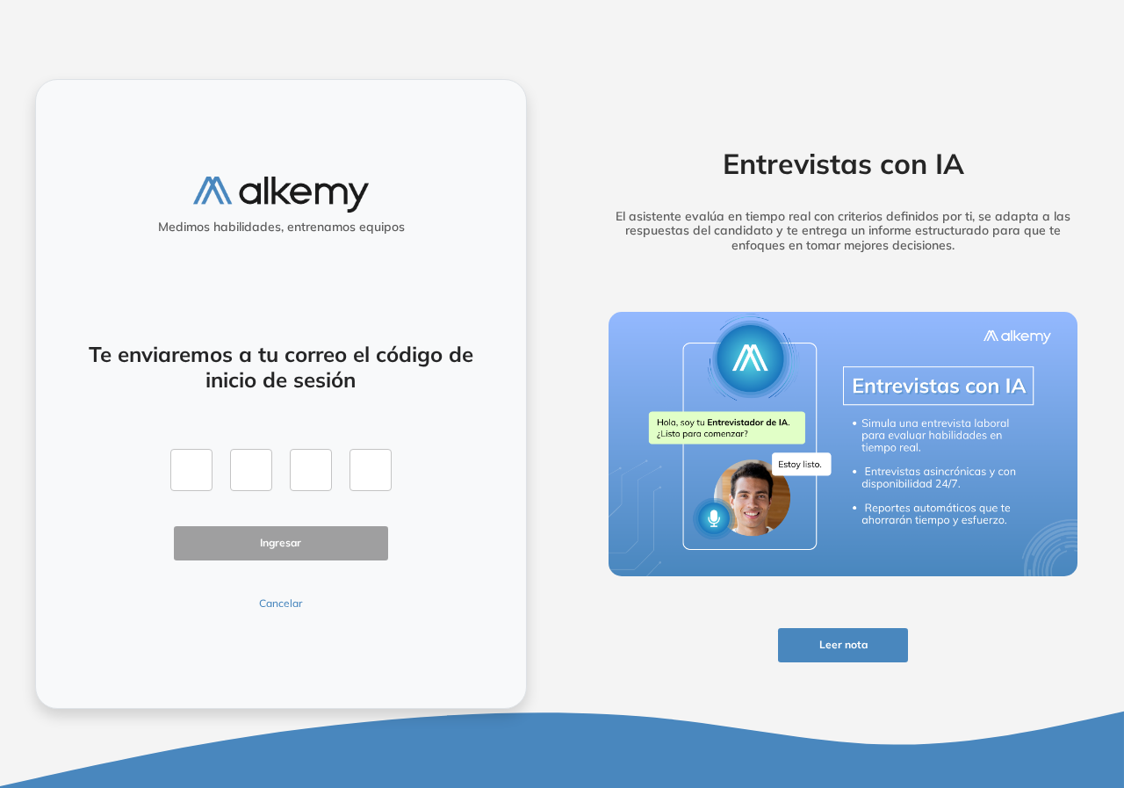
click at [299, 601] on button "Cancelar" at bounding box center [281, 604] width 214 height 16
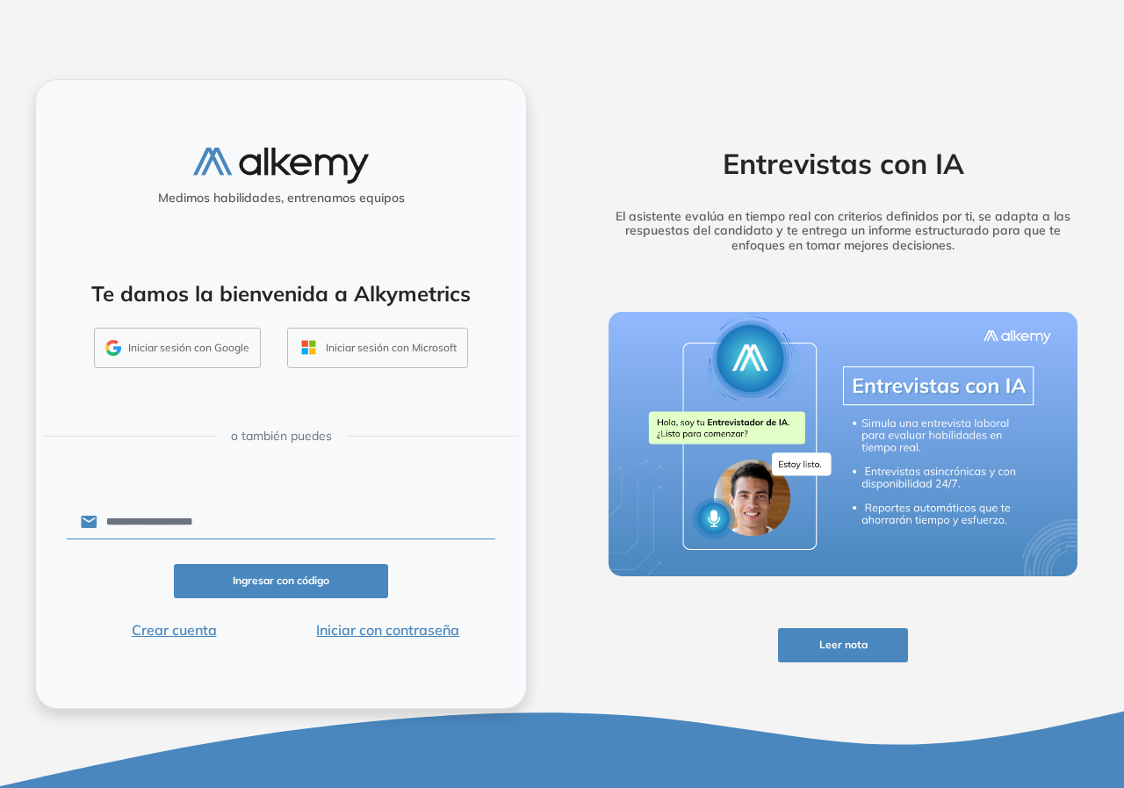
click at [315, 530] on input "**********" at bounding box center [297, 521] width 398 height 33
click at [388, 632] on button "Iniciar con contraseña" at bounding box center [388, 629] width 214 height 21
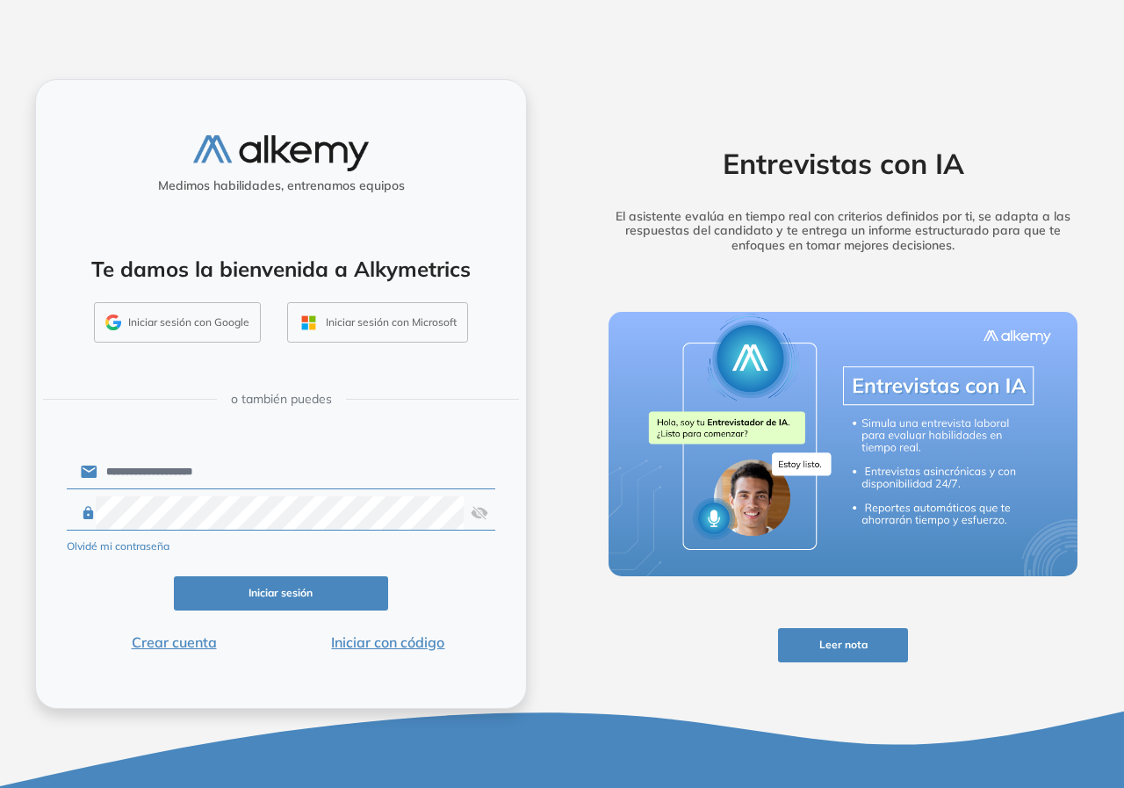
click at [475, 515] on img at bounding box center [480, 512] width 18 height 33
click at [305, 582] on button "Iniciar sesión" at bounding box center [281, 593] width 214 height 34
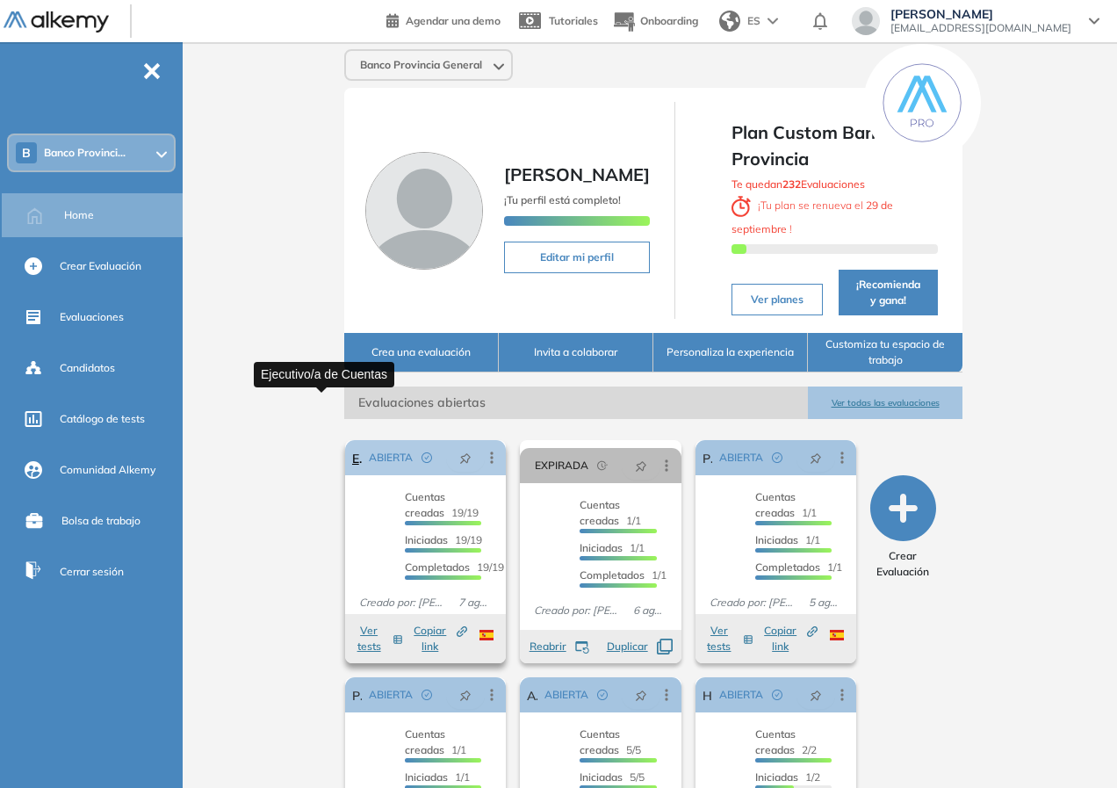
click at [352, 440] on link "Ejecutivo/a de Cuentas" at bounding box center [357, 457] width 10 height 35
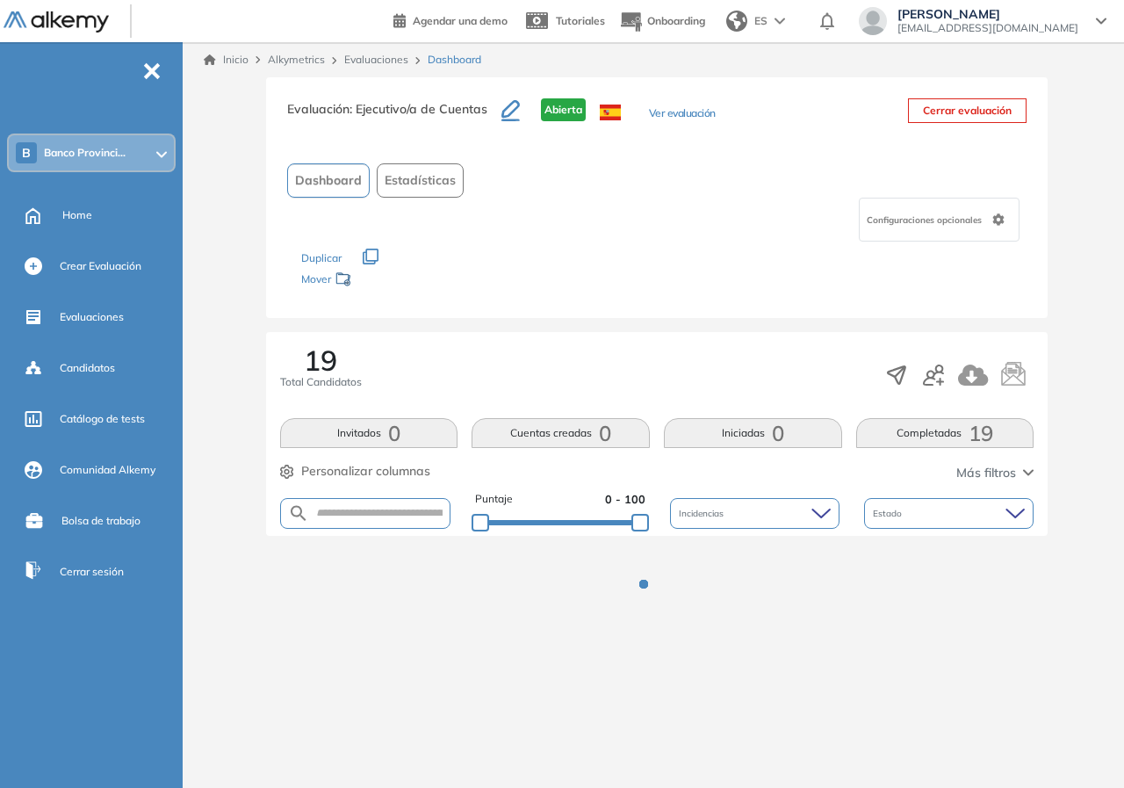
click at [430, 443] on button "Invitados 0" at bounding box center [369, 433] width 178 height 30
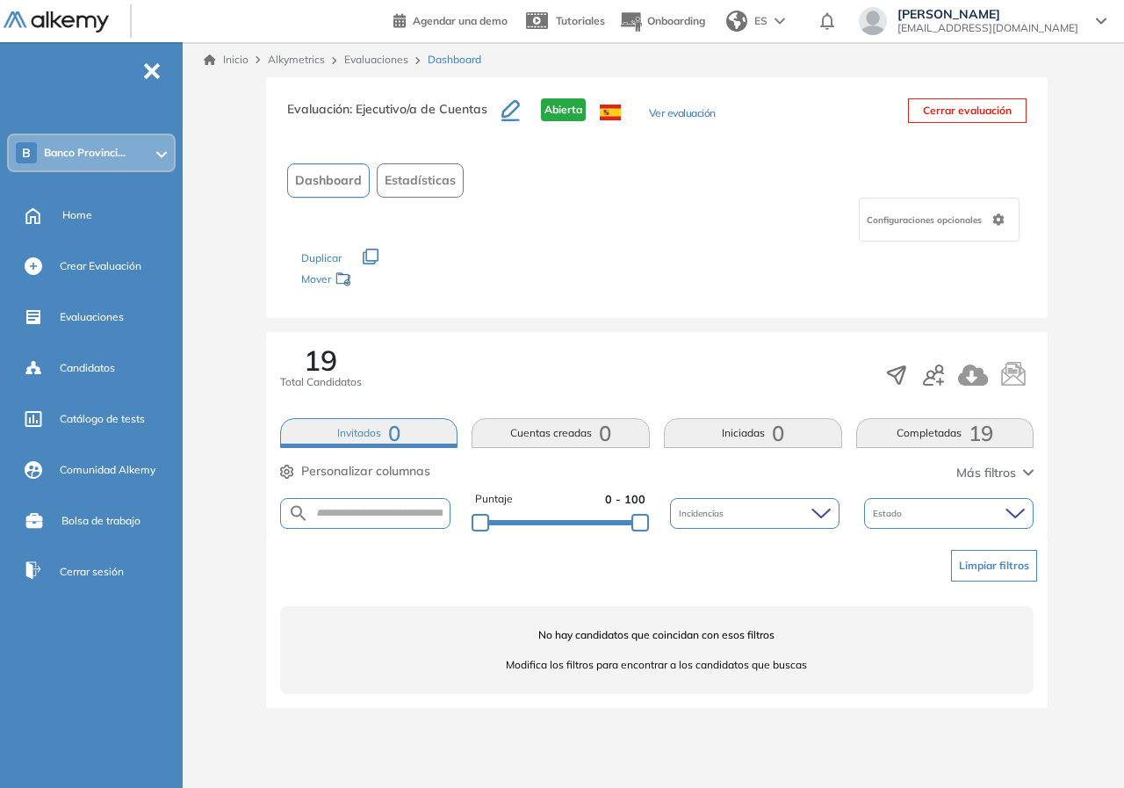
drag, startPoint x: 333, startPoint y: 434, endPoint x: 356, endPoint y: 439, distance: 23.4
click at [336, 434] on button "Invitados 0" at bounding box center [369, 433] width 178 height 30
drag, startPoint x: 1001, startPoint y: 472, endPoint x: 1011, endPoint y: 476, distance: 11.4
click at [1001, 474] on span "Más filtros" at bounding box center [987, 473] width 60 height 18
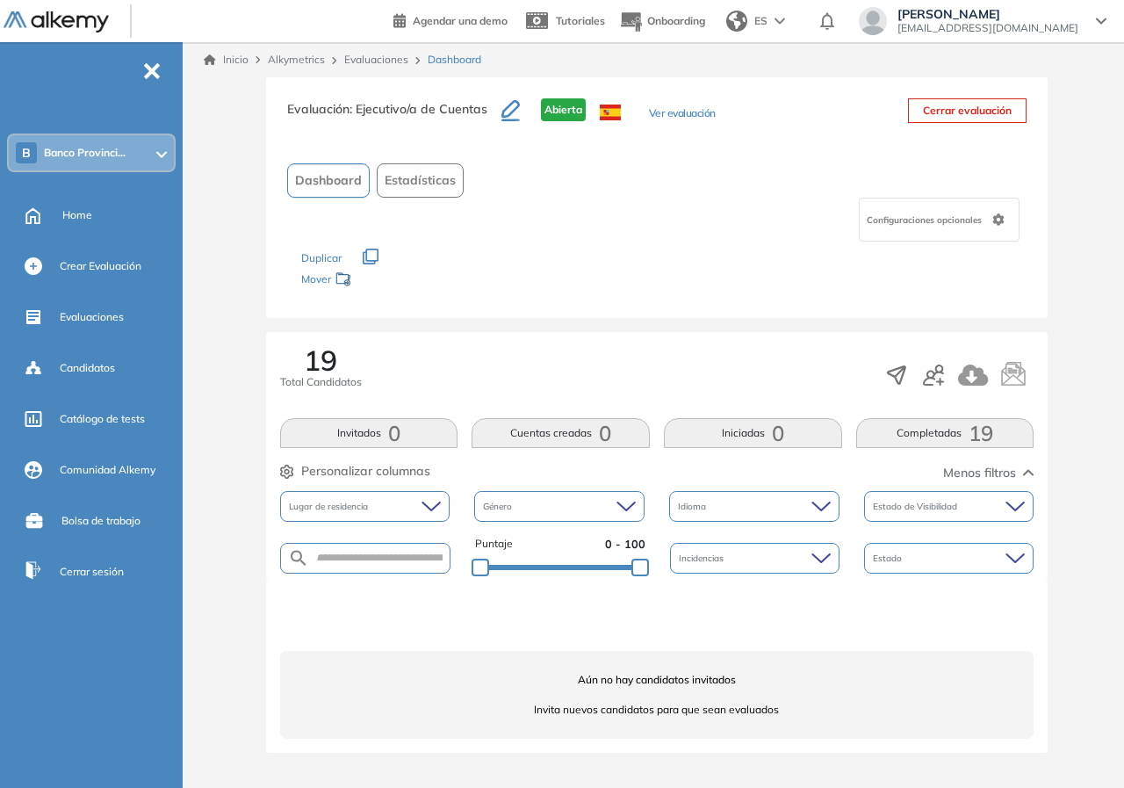
click at [1087, 528] on div "Evaluación : Ejecutivo/a de Cuentas Abierta Ver evaluación Cerrar evaluación Da…" at bounding box center [657, 425] width 921 height 697
drag, startPoint x: 467, startPoint y: 64, endPoint x: 413, endPoint y: 53, distance: 55.6
click at [466, 64] on span "Dashboard" at bounding box center [455, 60] width 54 height 16
click at [413, 53] on div "Evaluaciones" at bounding box center [378, 60] width 83 height 16
click at [407, 54] on link "Evaluaciones" at bounding box center [376, 59] width 64 height 13
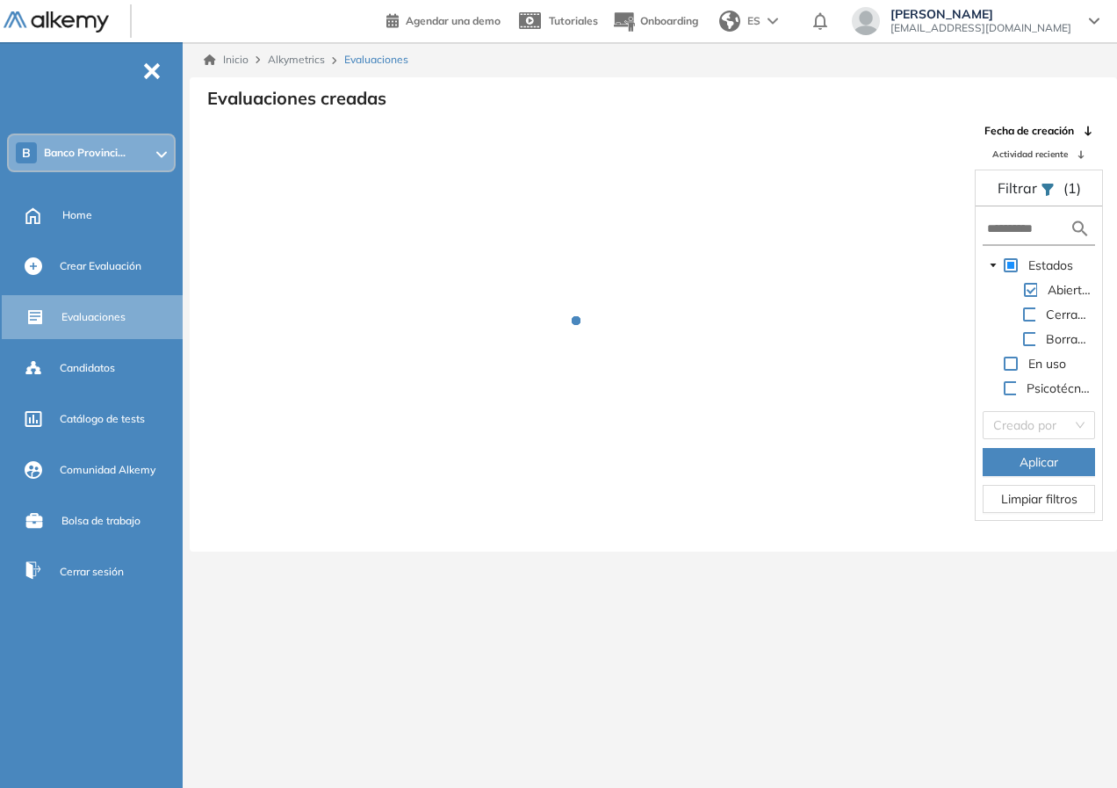
click at [376, 62] on span "Evaluaciones" at bounding box center [376, 60] width 64 height 16
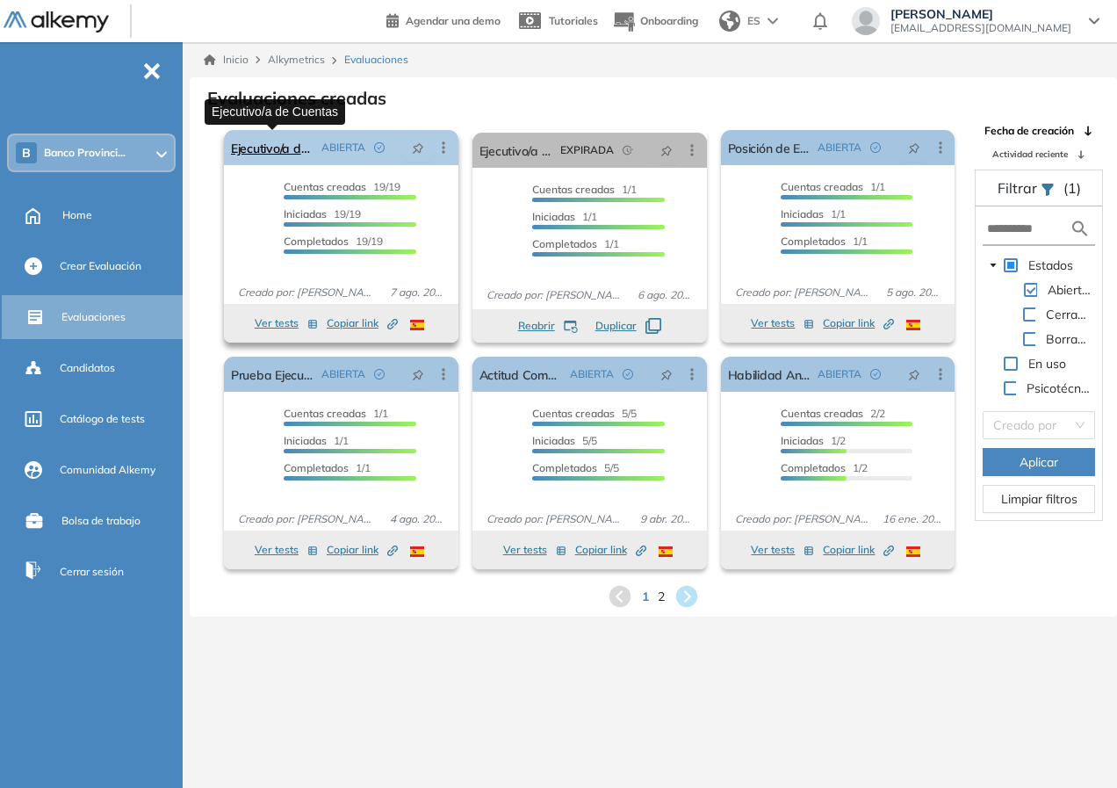
click at [279, 149] on link "Ejecutivo/a de Cuentas" at bounding box center [272, 147] width 83 height 35
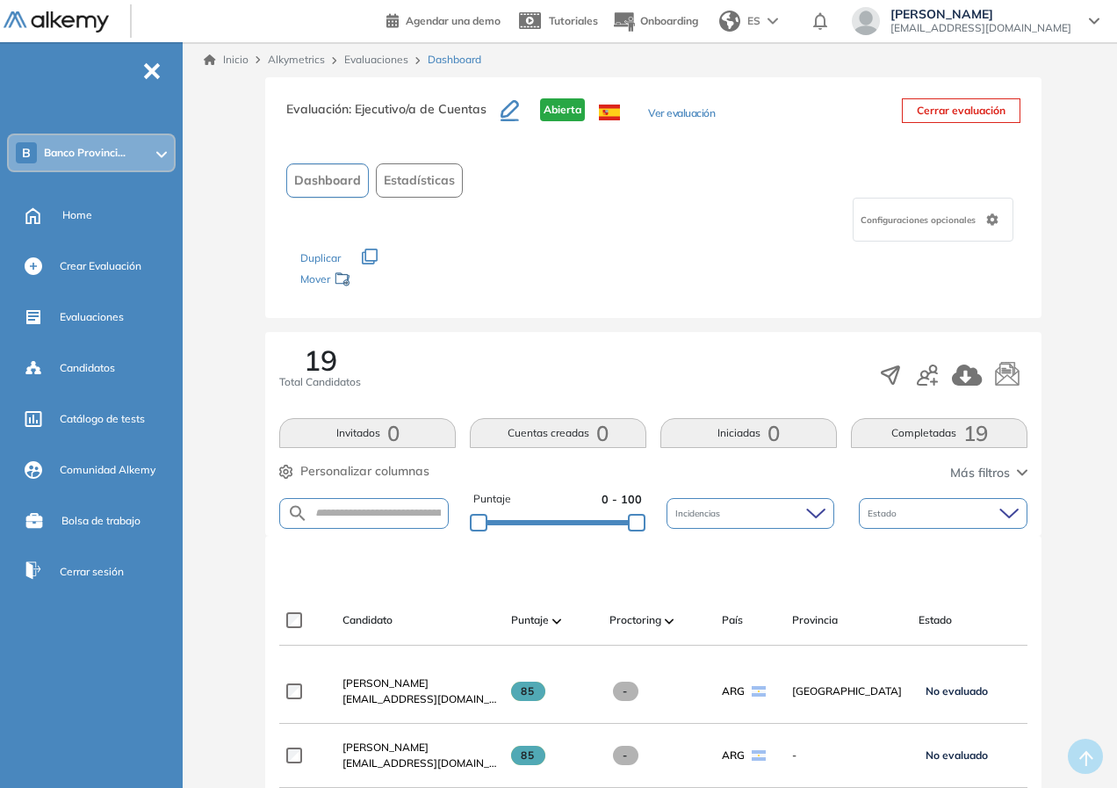
click at [378, 69] on div "Inicio Alkymetrics Evaluaciones Dashboard" at bounding box center [654, 59] width 928 height 35
click at [378, 62] on link "Evaluaciones" at bounding box center [376, 59] width 64 height 13
